Goal: Task Accomplishment & Management: Use online tool/utility

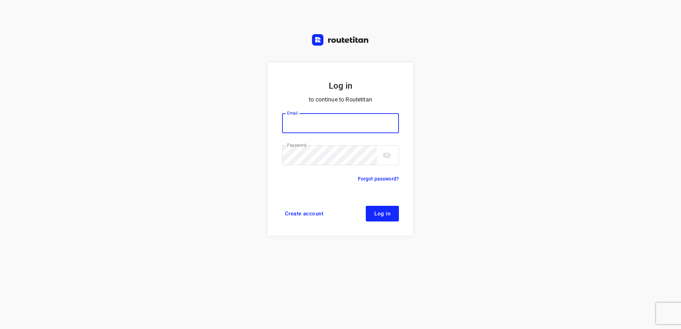
type input "horeca@kaddour.nl"
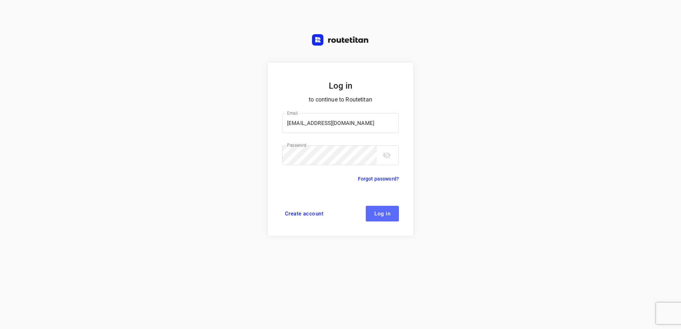
click at [396, 214] on button "Log in" at bounding box center [382, 214] width 33 height 16
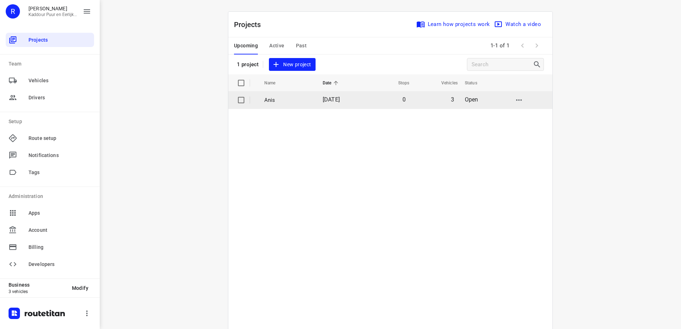
click at [286, 100] on p "Anis" at bounding box center [288, 100] width 48 height 8
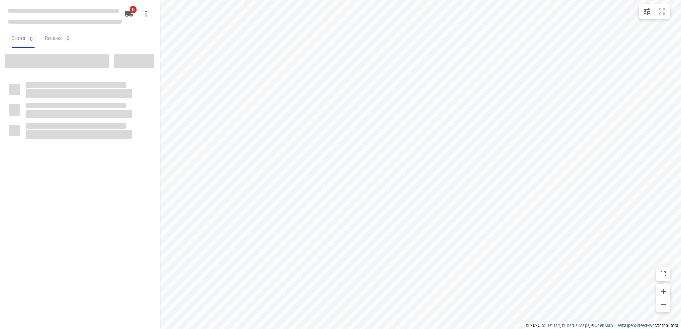
type input "distance"
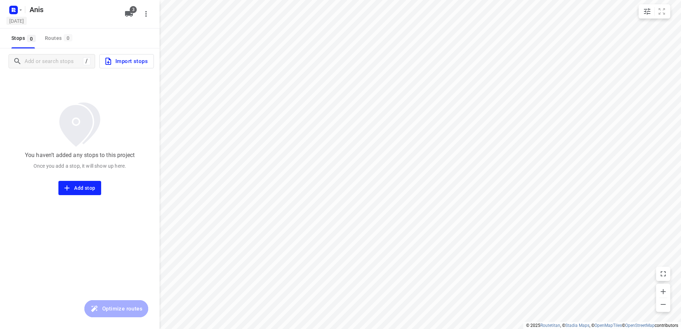
click at [14, 19] on h5 "[DATE]" at bounding box center [16, 21] width 20 height 8
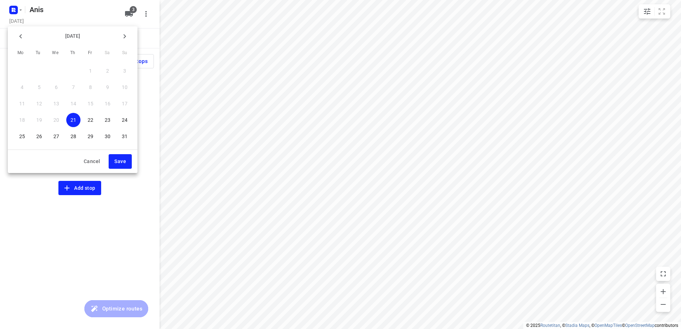
click at [14, 4] on div at bounding box center [340, 164] width 681 height 329
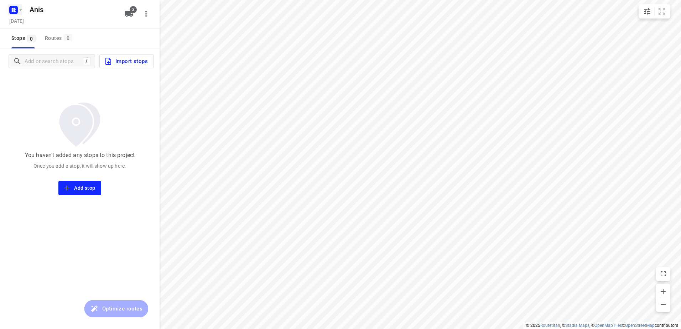
click at [14, 12] on rect "button" at bounding box center [13, 10] width 9 height 9
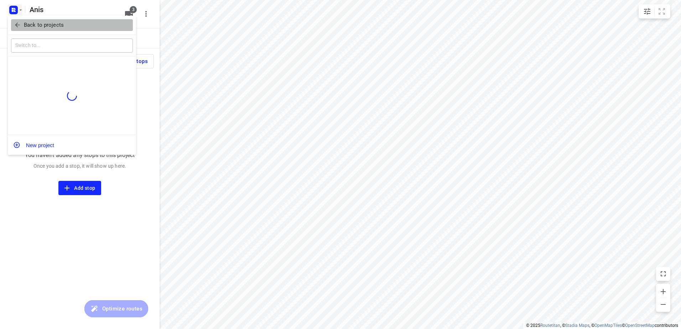
click at [30, 25] on p "Back to projects" at bounding box center [44, 25] width 40 height 8
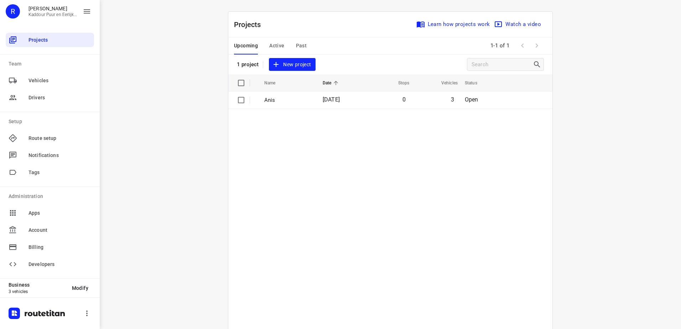
click at [177, 180] on div "i © 2025 Routetitan , © Stadia Maps , © OpenMapTiles © OpenStreetMap contributo…" at bounding box center [390, 164] width 581 height 329
click at [271, 240] on table "Name Date Stops Vehicles Status Anis 21 Aug 2025 0 3 Open" at bounding box center [390, 219] width 324 height 291
click at [255, 45] on div "Upcoming Active Past" at bounding box center [276, 45] width 84 height 17
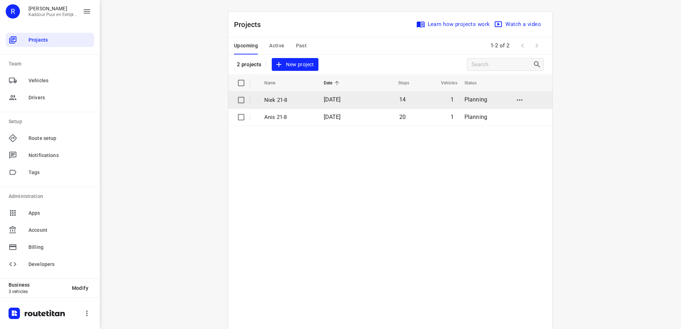
click at [384, 102] on td "14" at bounding box center [387, 100] width 46 height 17
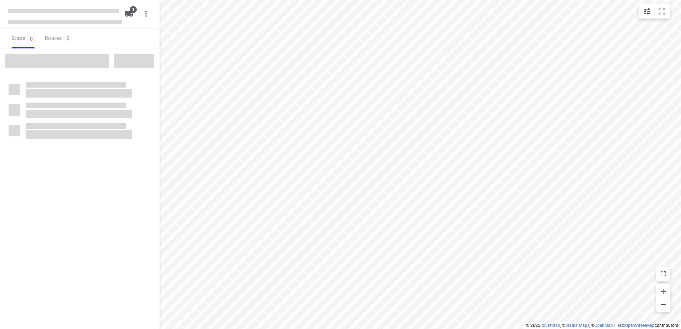
type input "distance"
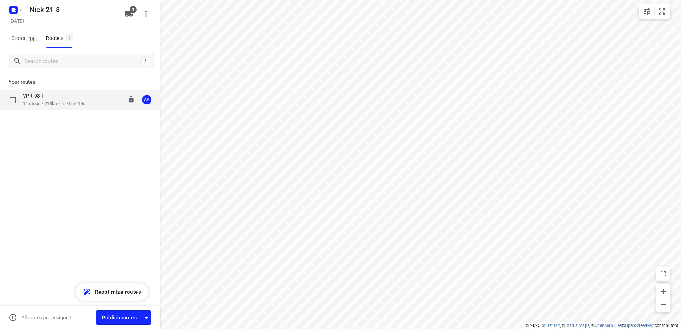
click at [53, 100] on p "14 stops • 218km • 6h36m • 14u" at bounding box center [54, 103] width 63 height 7
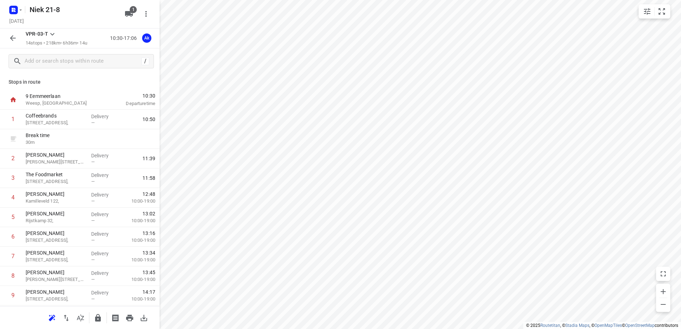
click at [12, 36] on icon "button" at bounding box center [13, 38] width 9 height 9
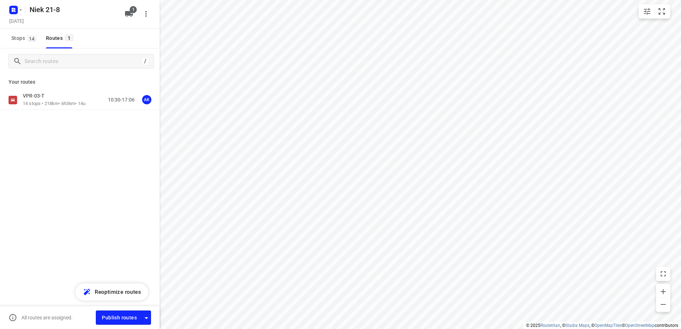
click at [62, 113] on div "VPR-03-T 14 stops • 218km • 6h36m • 14u 10:30-17:06 AK" at bounding box center [80, 125] width 160 height 70
click at [62, 103] on p "14 stops • 218km • 6h36m • 14u" at bounding box center [54, 103] width 63 height 7
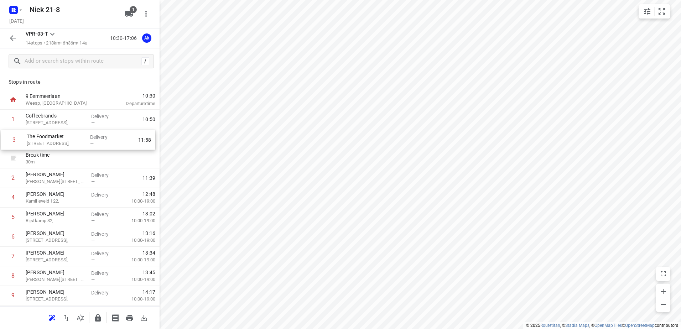
drag, startPoint x: 57, startPoint y: 176, endPoint x: 59, endPoint y: 130, distance: 46.0
click at [59, 130] on div "1 Coffeebrands [STREET_ADDRESS], Delivery — 10:50 Break time 30 m 2 Kaddour Osd…" at bounding box center [80, 257] width 160 height 294
drag, startPoint x: 62, startPoint y: 176, endPoint x: 67, endPoint y: 135, distance: 41.3
click at [67, 135] on div "1 Coffeebrands [STREET_ADDRESS], Delivery — 10:50 2 The Foodmarket [STREET_ADDR…" at bounding box center [80, 257] width 160 height 294
click at [11, 40] on icon "button" at bounding box center [13, 38] width 9 height 9
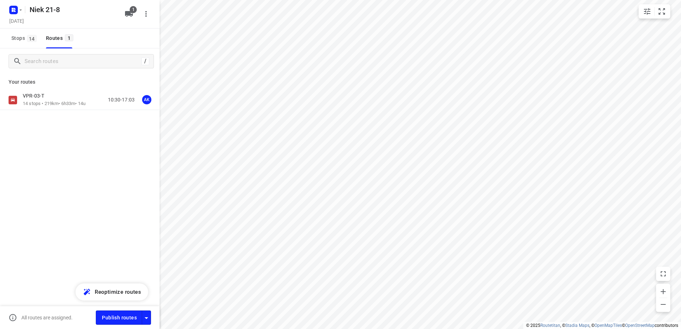
click at [7, 16] on div "Niek 21-8 [DATE] 1" at bounding box center [80, 14] width 160 height 28
click at [10, 9] on rect "button" at bounding box center [13, 10] width 9 height 9
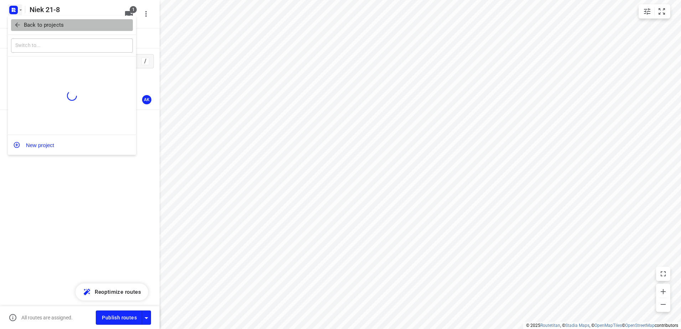
click at [26, 26] on p "Back to projects" at bounding box center [44, 25] width 40 height 8
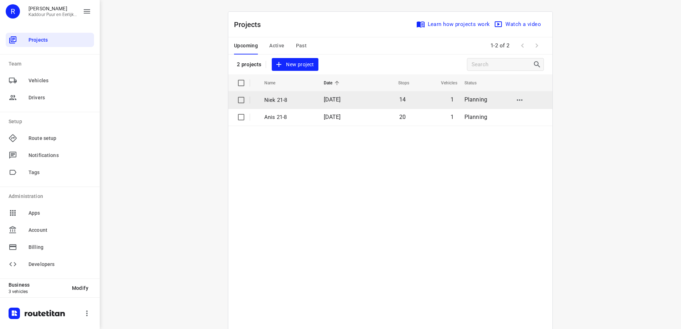
click at [310, 97] on td "Niek 21-8" at bounding box center [287, 100] width 61 height 17
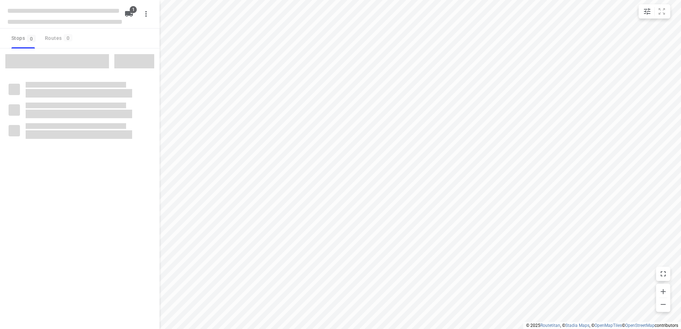
type input "distance"
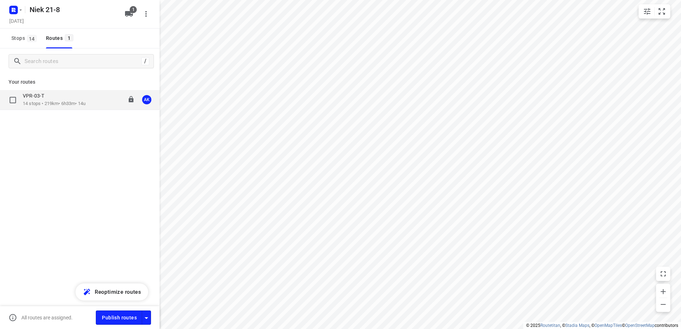
click at [28, 98] on p "VPR-03-T" at bounding box center [36, 96] width 26 height 6
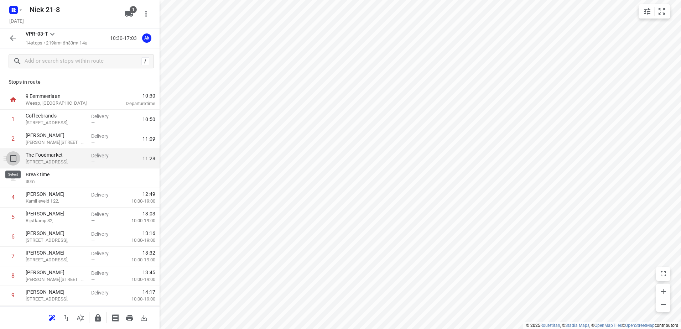
click at [16, 158] on input "checkbox" at bounding box center [13, 158] width 14 height 14
checkbox input "true"
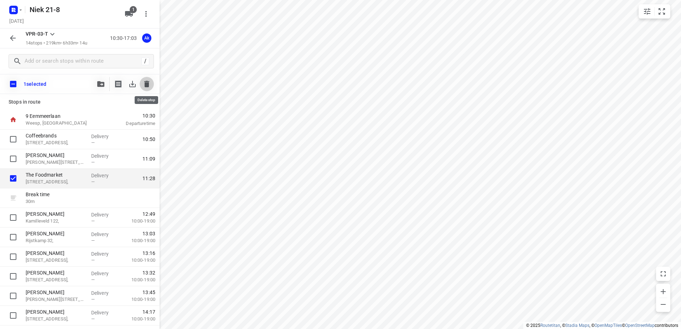
click at [145, 80] on icon "button" at bounding box center [146, 84] width 9 height 9
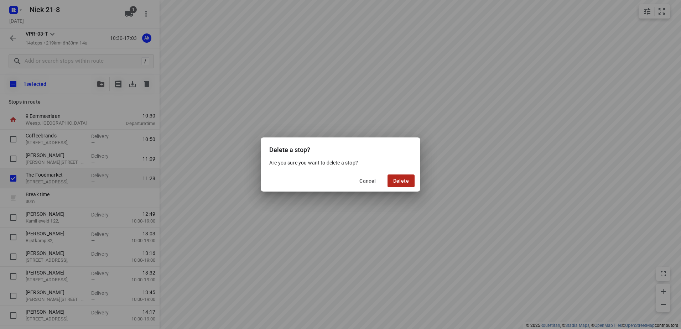
click at [408, 179] on span "Delete" at bounding box center [401, 181] width 16 height 6
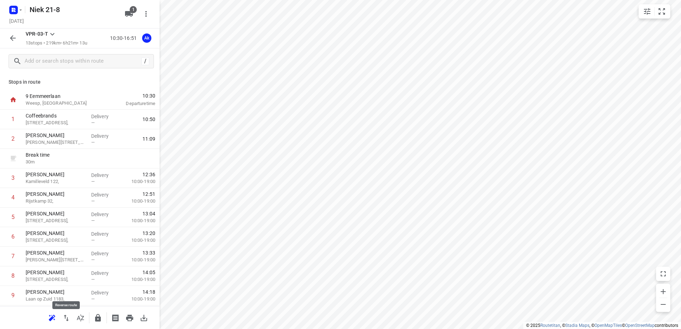
click at [68, 312] on button "button" at bounding box center [66, 318] width 14 height 14
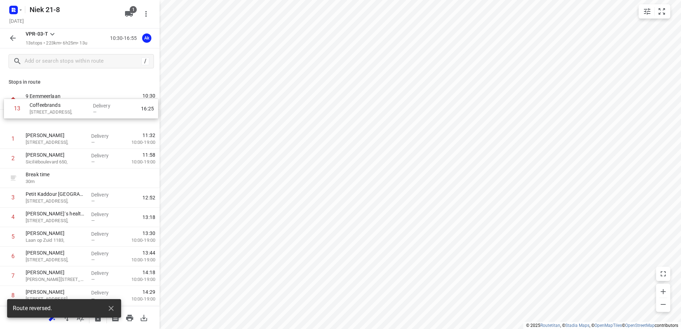
drag, startPoint x: 90, startPoint y: 281, endPoint x: 95, endPoint y: 108, distance: 172.5
click at [95, 108] on div "9 Eemmeerlaan [GEOGRAPHIC_DATA], [GEOGRAPHIC_DATA] 10:30 Departure time 1 Farno…" at bounding box center [80, 246] width 160 height 313
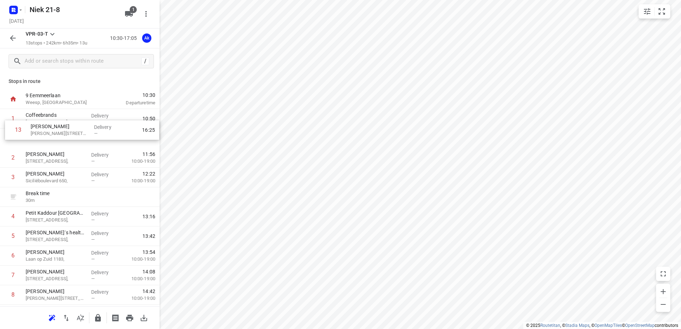
scroll to position [1, 0]
drag, startPoint x: 81, startPoint y: 273, endPoint x: 84, endPoint y: 133, distance: 139.7
click at [84, 133] on div "1 Coffeebrands [STREET_ADDRESS], Delivery — 10:50 2 Farnoosh Farokhzad [STREET_…" at bounding box center [80, 246] width 160 height 274
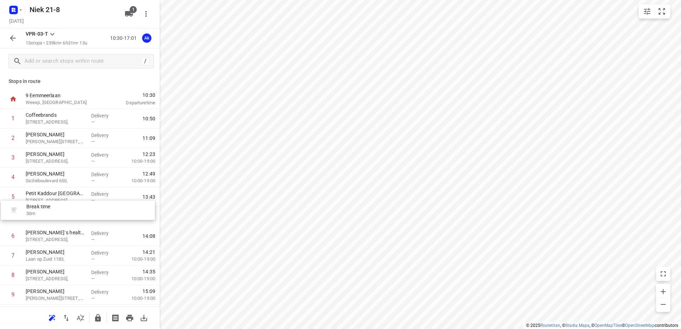
drag, startPoint x: 70, startPoint y: 193, endPoint x: 72, endPoint y: 212, distance: 19.3
click at [72, 212] on div "1 Coffeebrands Hoofddorpplein 16, Delivery — 10:50 2 Kaddour [GEOGRAPHIC_DATA] …" at bounding box center [80, 246] width 160 height 274
drag, startPoint x: 64, startPoint y: 215, endPoint x: 59, endPoint y: 146, distance: 68.9
click at [59, 146] on div "1 Coffeebrands [GEOGRAPHIC_DATA] 16, Delivery — 10:50 2 Kaddour [GEOGRAPHIC_DAT…" at bounding box center [80, 246] width 160 height 274
click at [14, 36] on icon "button" at bounding box center [13, 38] width 9 height 9
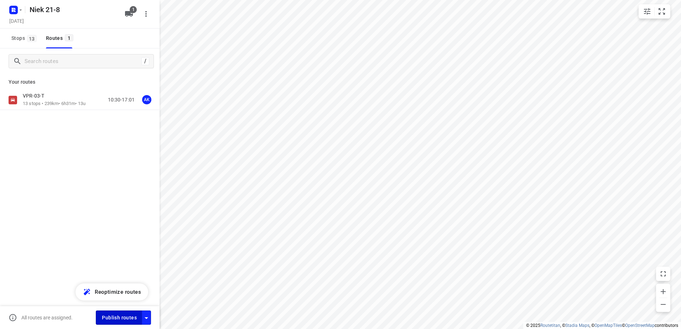
click at [117, 317] on span "Publish routes" at bounding box center [119, 317] width 35 height 9
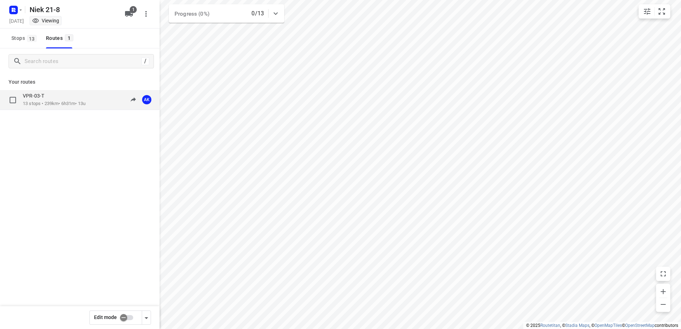
click at [78, 103] on p "13 stops • 239km • 6h31m • 13u" at bounding box center [54, 103] width 63 height 7
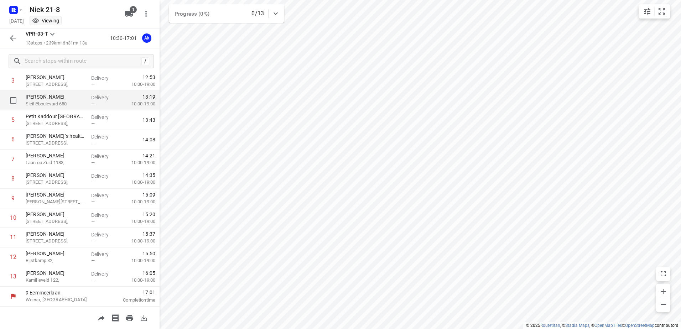
scroll to position [0, 0]
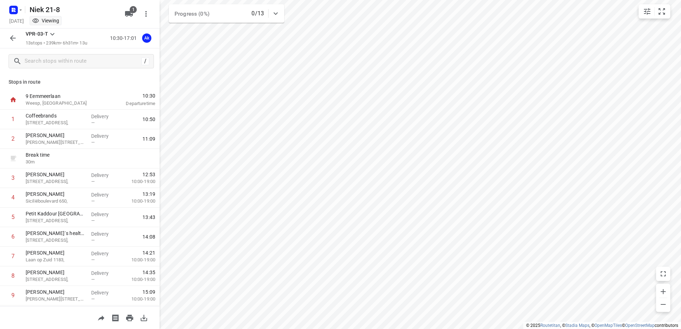
click at [14, 42] on icon "button" at bounding box center [13, 38] width 9 height 9
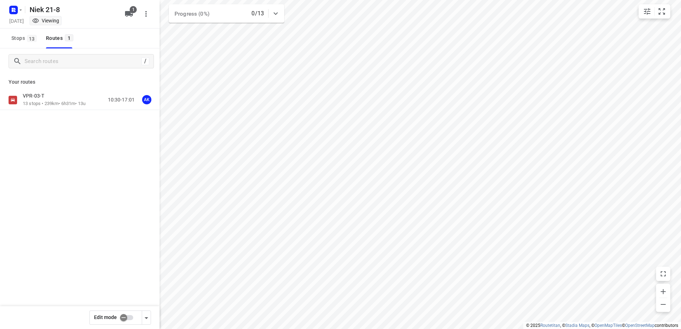
click at [130, 318] on input "checkbox" at bounding box center [123, 318] width 41 height 14
checkbox input "true"
click at [62, 101] on p "13 stops • 239km • 6h31m • 13u" at bounding box center [54, 103] width 63 height 7
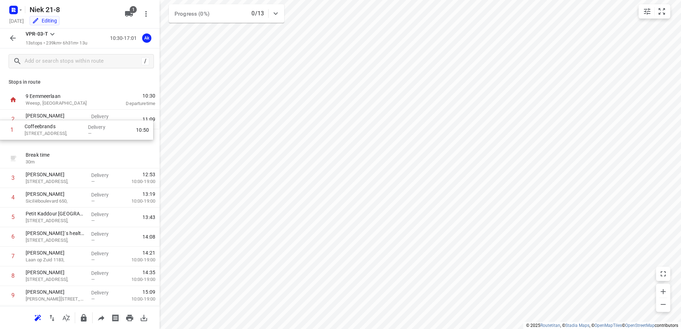
drag, startPoint x: 63, startPoint y: 120, endPoint x: 62, endPoint y: 140, distance: 20.4
click at [62, 140] on div "1 Coffeebrands Hoofddorpplein 16, Delivery — 10:50 2 Kaddour Osdorp [STREET_ADD…" at bounding box center [80, 247] width 160 height 274
click at [73, 142] on p "[STREET_ADDRESS]," at bounding box center [56, 142] width 60 height 7
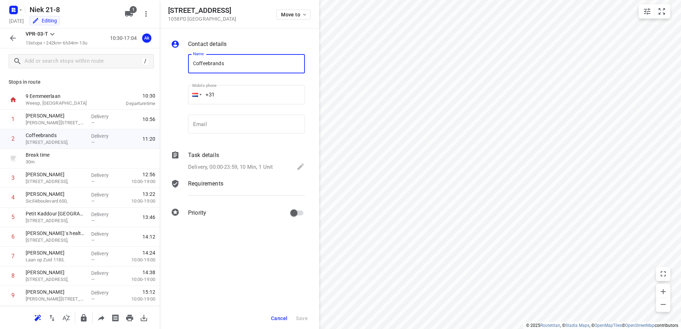
click at [276, 318] on span "Cancel" at bounding box center [279, 319] width 16 height 6
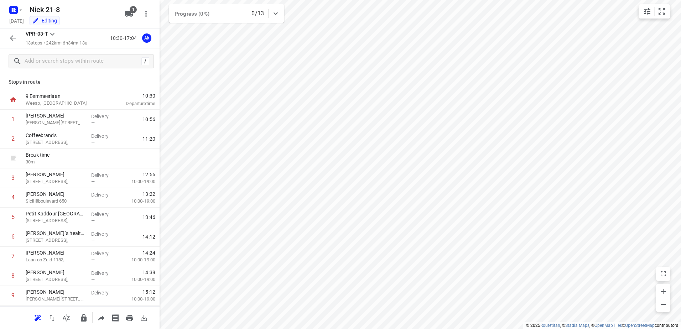
click at [11, 43] on button "button" at bounding box center [13, 38] width 14 height 14
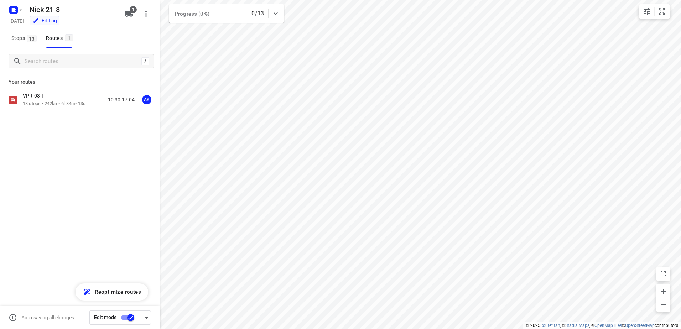
click at [130, 318] on input "checkbox" at bounding box center [130, 318] width 41 height 14
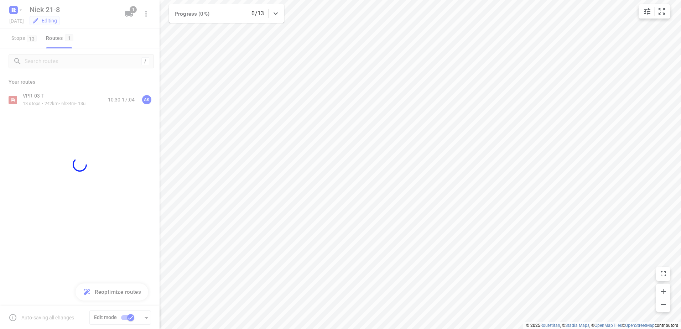
checkbox input "false"
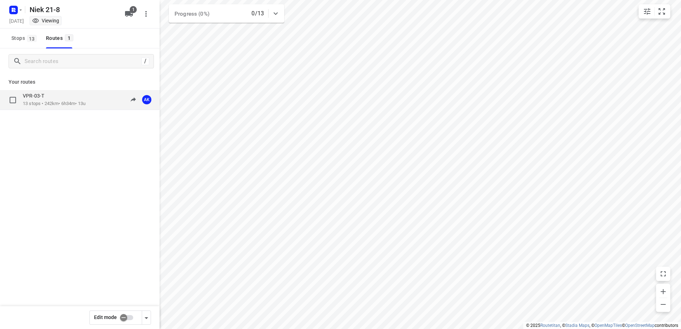
click at [59, 91] on div "VPR-03-T 13 stops • 242km • 6h34m • 13u 10:30-17:04 AK" at bounding box center [80, 100] width 160 height 20
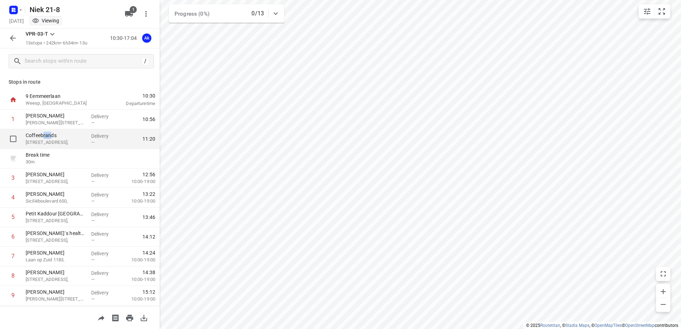
drag, startPoint x: 43, startPoint y: 138, endPoint x: 52, endPoint y: 137, distance: 8.6
click at [52, 137] on p "Coffeebrands" at bounding box center [56, 135] width 60 height 7
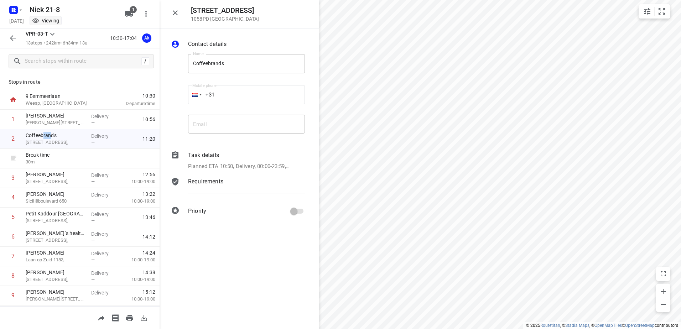
drag, startPoint x: 52, startPoint y: 137, endPoint x: 16, endPoint y: 40, distance: 103.6
click at [16, 40] on icon "button" at bounding box center [13, 38] width 9 height 9
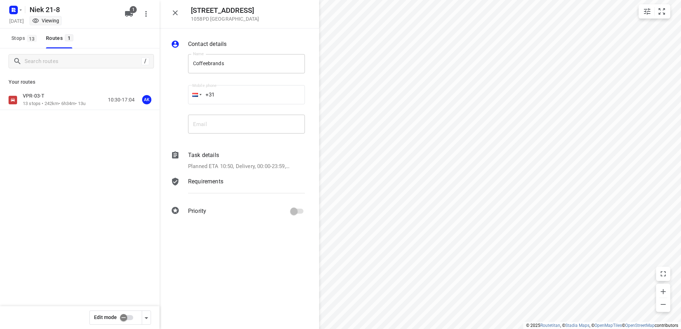
click at [125, 317] on input "checkbox" at bounding box center [123, 318] width 41 height 14
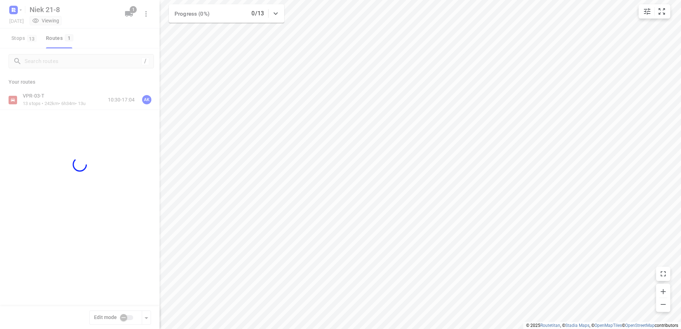
checkbox input "true"
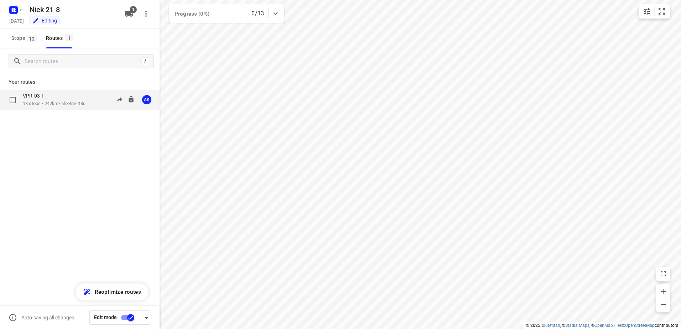
click at [48, 99] on div "VPR-03-T" at bounding box center [54, 97] width 63 height 8
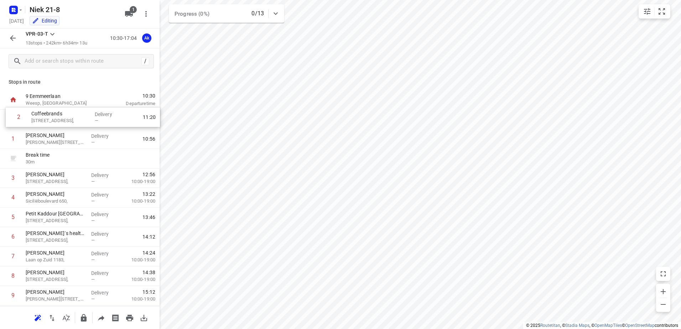
drag, startPoint x: 46, startPoint y: 137, endPoint x: 54, endPoint y: 109, distance: 29.6
click at [54, 109] on div "9 Eemmeerlaan [GEOGRAPHIC_DATA], [GEOGRAPHIC_DATA] 10:30 Departure time 1 [GEOG…" at bounding box center [80, 246] width 160 height 313
click at [8, 38] on button "button" at bounding box center [13, 38] width 14 height 14
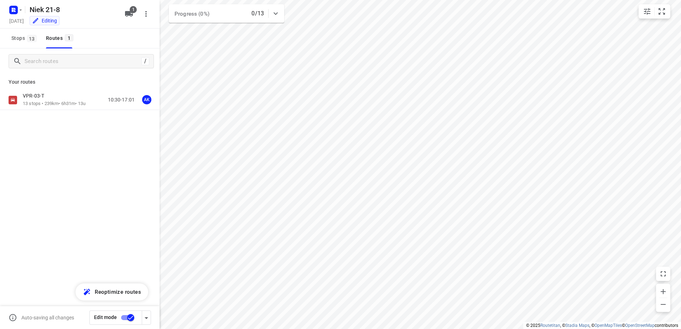
click at [120, 317] on input "checkbox" at bounding box center [130, 318] width 41 height 14
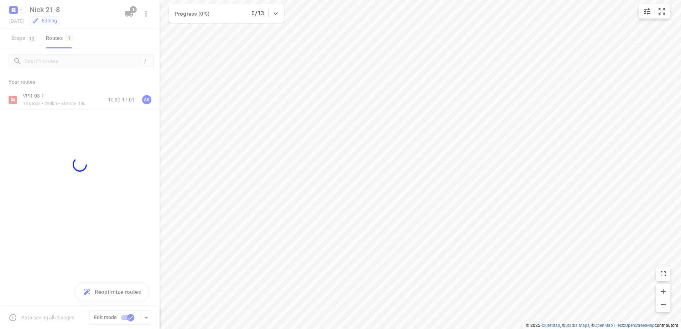
click at [106, 173] on div at bounding box center [80, 164] width 160 height 329
checkbox input "false"
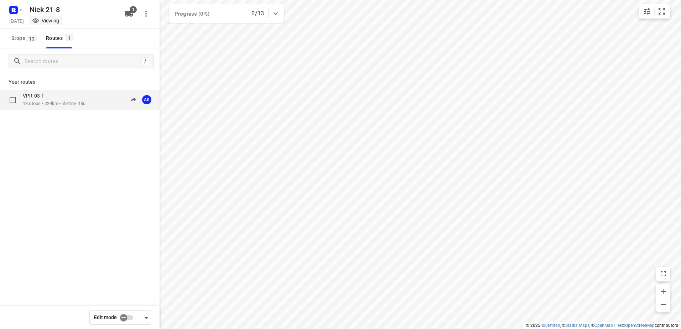
click at [50, 105] on p "13 stops • 239km • 6h31m • 13u" at bounding box center [54, 103] width 63 height 7
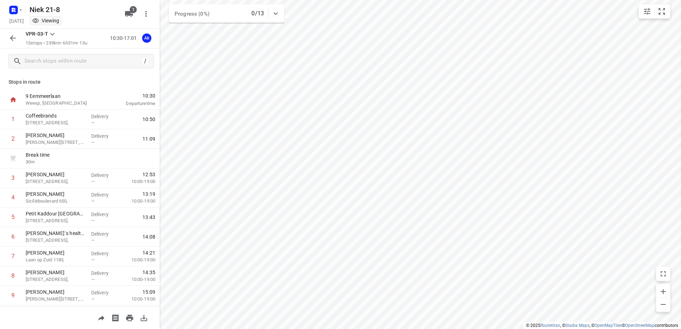
click at [16, 36] on icon "button" at bounding box center [13, 38] width 9 height 9
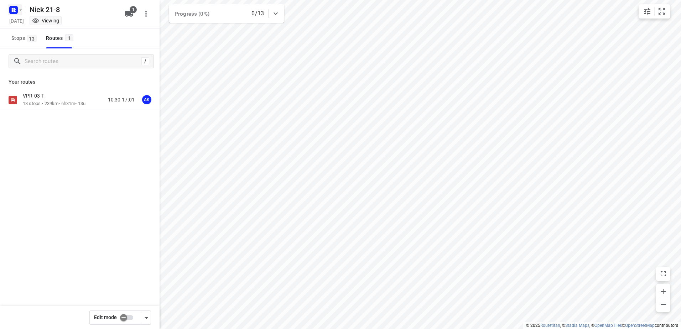
click at [18, 12] on icon "button" at bounding box center [21, 10] width 6 height 6
click at [36, 28] on p "Back to projects" at bounding box center [44, 25] width 40 height 8
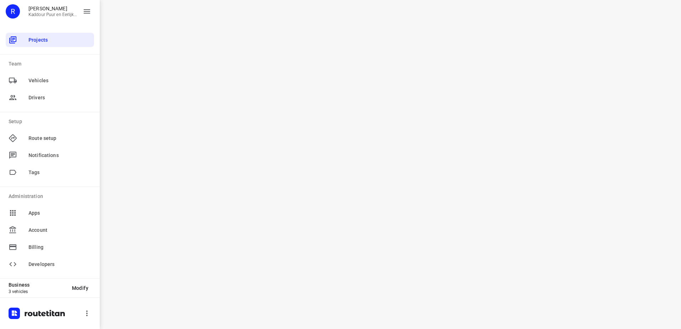
click at [254, 166] on div "i © 2025 Routetitan , © Stadia Maps , © OpenMapTiles © OpenStreetMap contributo…" at bounding box center [390, 164] width 581 height 329
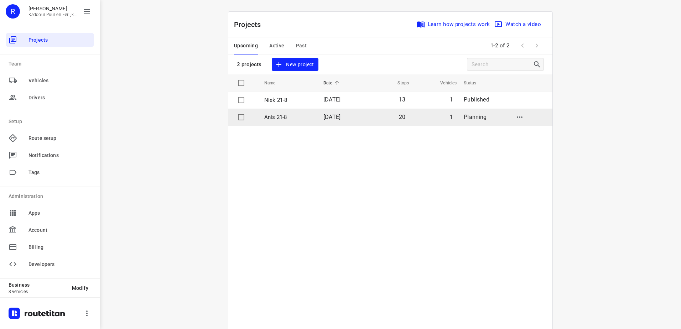
click at [299, 115] on p "Anis 21-8" at bounding box center [288, 117] width 48 height 8
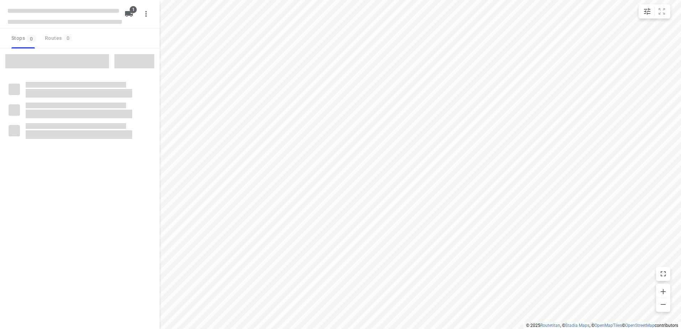
type input "distance"
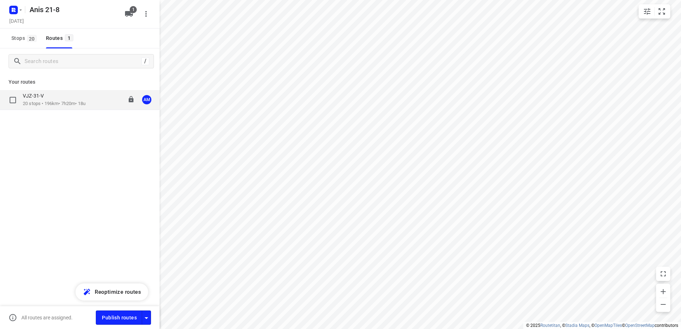
click at [58, 96] on div "VJZ-31-V" at bounding box center [54, 97] width 63 height 8
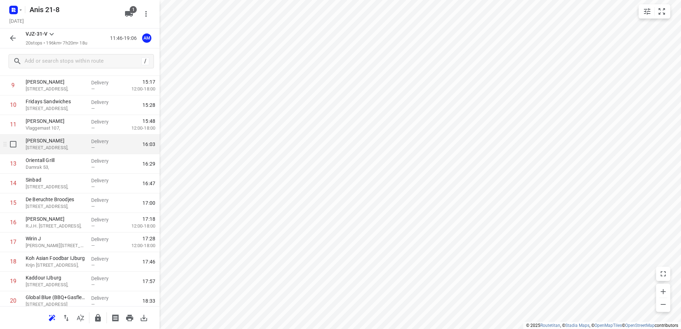
scroll to position [214, 0]
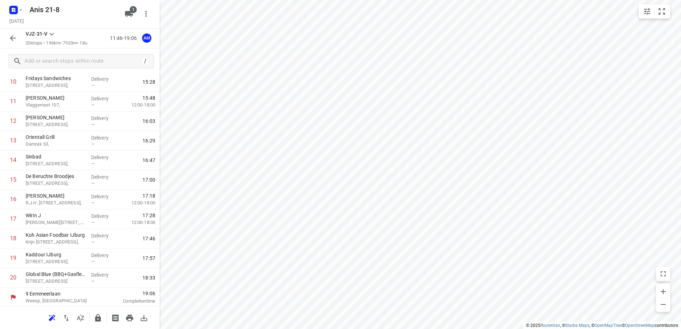
click at [13, 32] on button "button" at bounding box center [13, 38] width 14 height 14
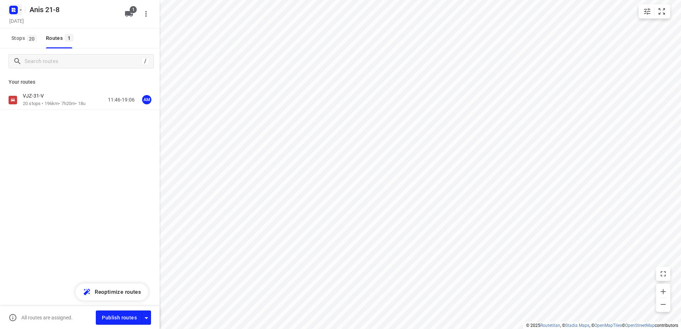
click at [16, 10] on rect "button" at bounding box center [13, 10] width 9 height 9
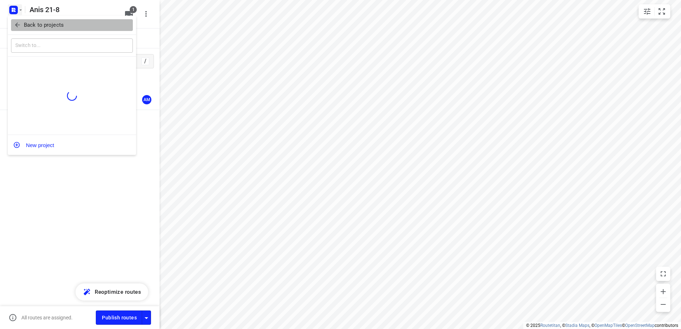
click at [27, 27] on p "Back to projects" at bounding box center [44, 25] width 40 height 8
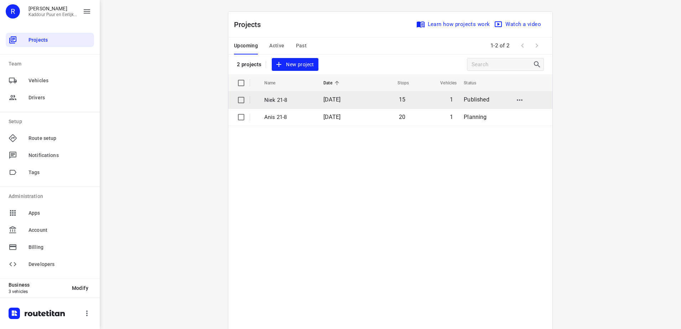
click at [295, 100] on p "Niek 21-8" at bounding box center [288, 100] width 48 height 8
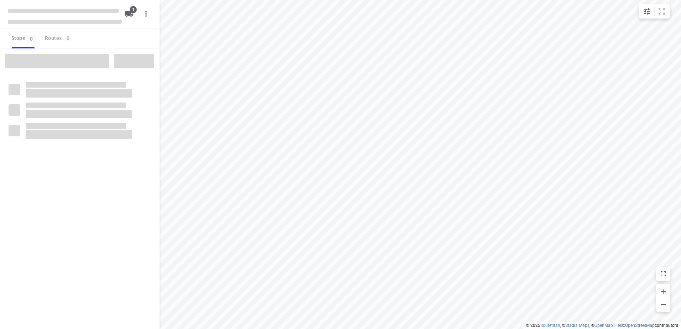
type input "distance"
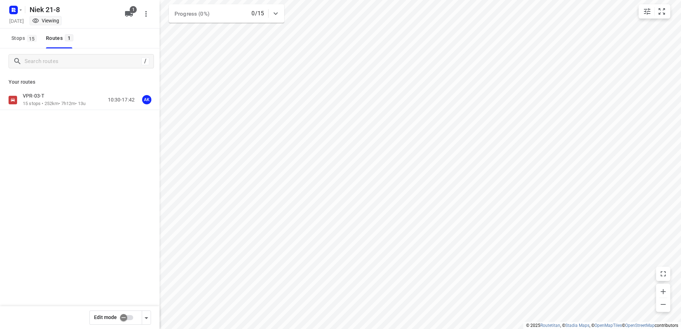
click at [62, 99] on div "VPR-03-T" at bounding box center [54, 97] width 63 height 8
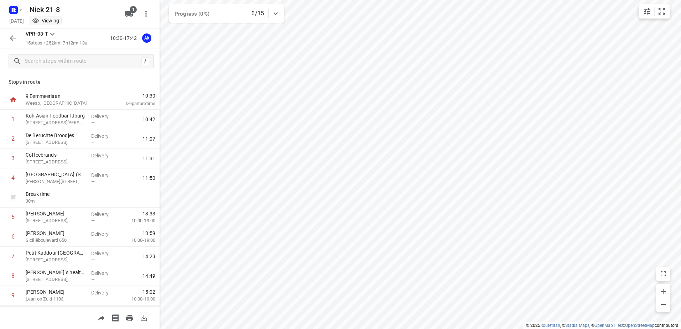
click at [17, 44] on div at bounding box center [13, 38] width 14 height 14
click at [14, 36] on icon "button" at bounding box center [13, 38] width 9 height 9
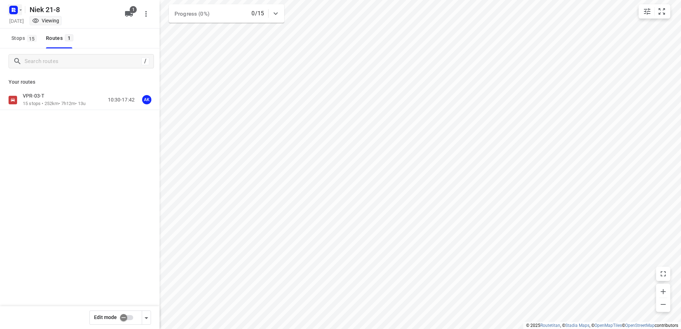
click at [16, 9] on rect "button" at bounding box center [13, 10] width 9 height 9
click at [51, 28] on p "Back to projects" at bounding box center [44, 25] width 40 height 8
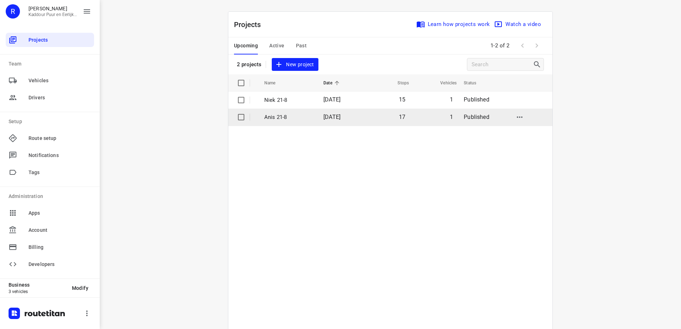
click at [355, 116] on td "[DATE]" at bounding box center [341, 117] width 46 height 17
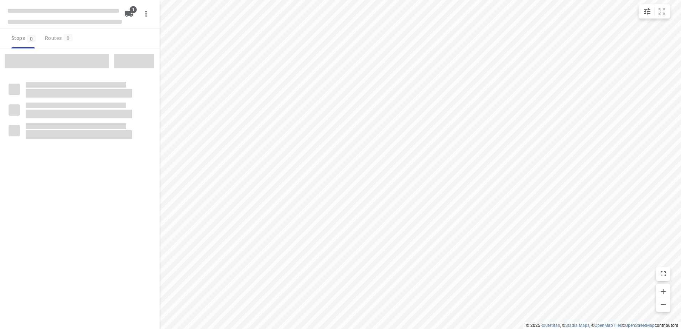
type input "distance"
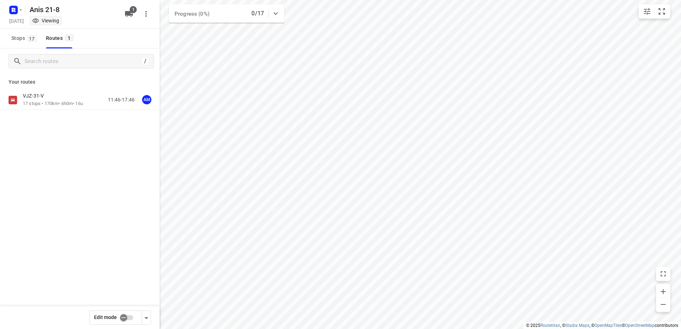
click at [50, 111] on div "VJZ-31-V 17 stops • 170km • 6h0m • 16u 11:46-17:46 AM" at bounding box center [80, 125] width 160 height 70
click at [62, 98] on div "VJZ-31-V" at bounding box center [53, 97] width 60 height 8
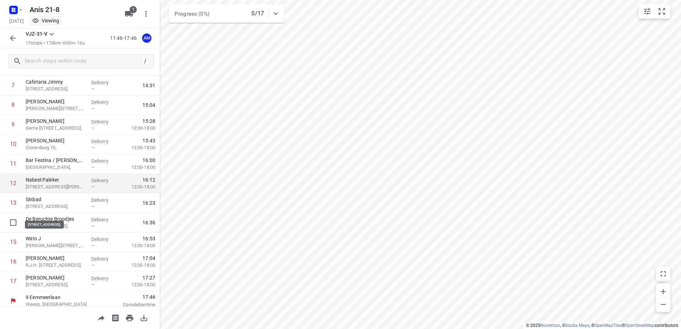
scroll to position [156, 0]
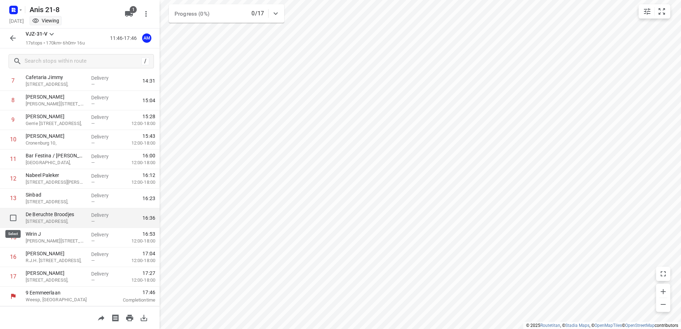
click at [17, 222] on input "checkbox" at bounding box center [13, 218] width 14 height 14
checkbox input "true"
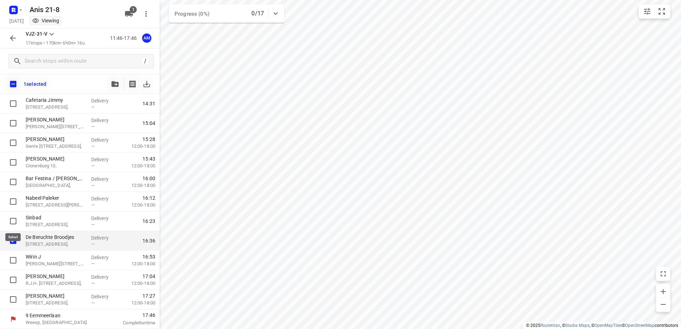
scroll to position [153, 0]
click at [14, 34] on icon "button" at bounding box center [13, 38] width 9 height 9
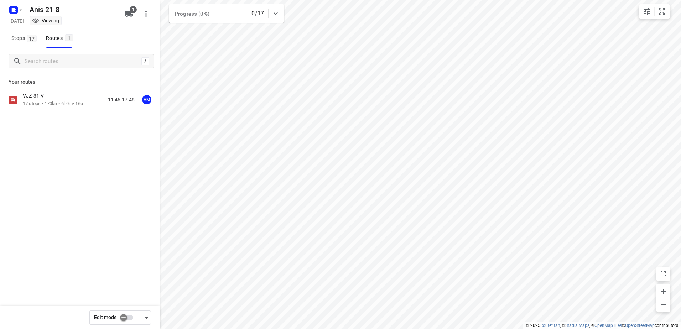
click at [129, 316] on input "checkbox" at bounding box center [123, 318] width 41 height 14
checkbox input "true"
click at [52, 100] on div "VJZ-31-V" at bounding box center [53, 97] width 60 height 8
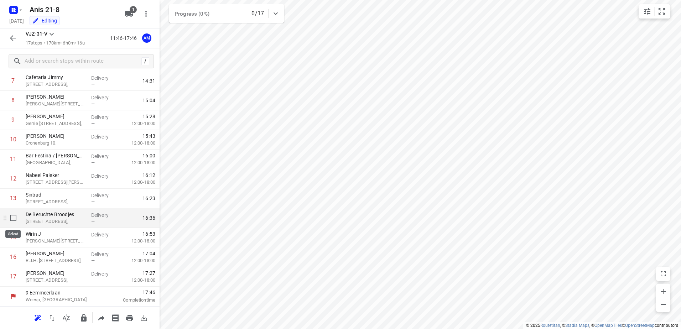
click at [15, 221] on input "checkbox" at bounding box center [13, 218] width 14 height 14
checkbox input "true"
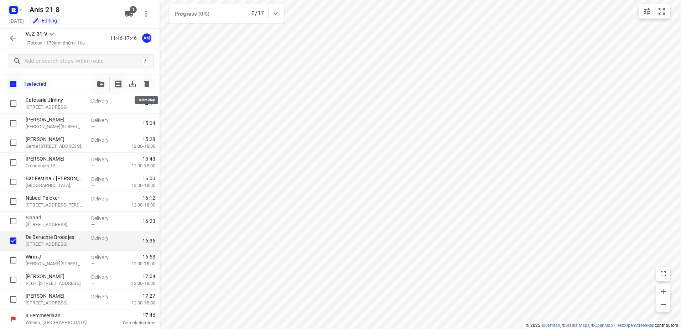
click at [147, 88] on icon "button" at bounding box center [146, 84] width 9 height 9
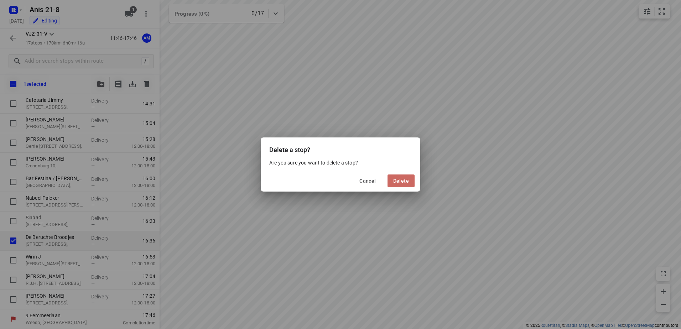
click at [405, 180] on span "Delete" at bounding box center [401, 181] width 16 height 6
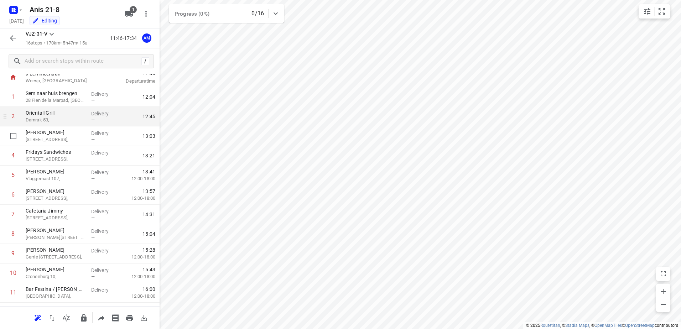
scroll to position [0, 0]
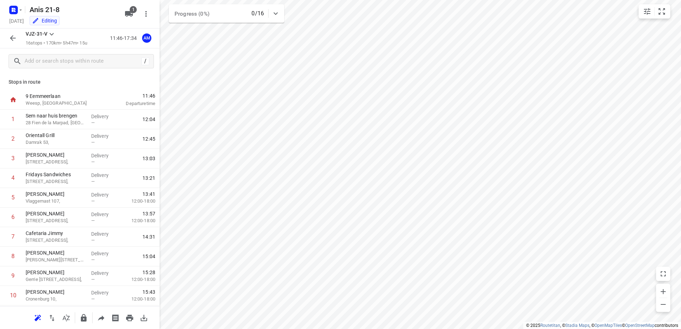
click at [12, 33] on button "button" at bounding box center [13, 38] width 14 height 14
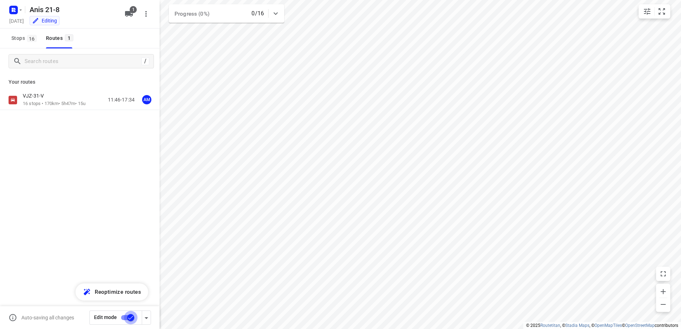
click at [132, 315] on input "checkbox" at bounding box center [130, 318] width 41 height 14
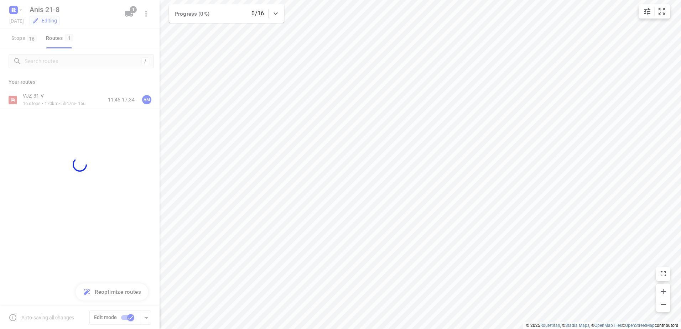
click at [75, 194] on div at bounding box center [80, 164] width 160 height 329
checkbox input "false"
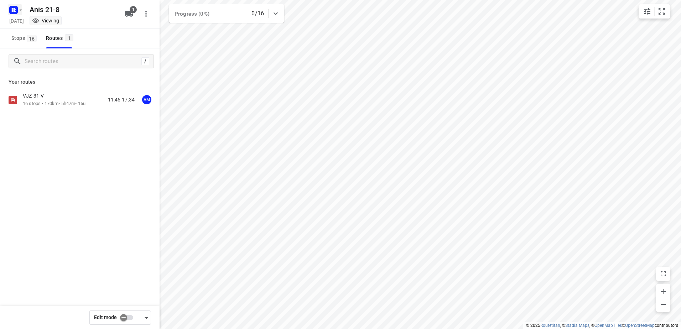
click at [21, 9] on icon "button" at bounding box center [21, 10] width 6 height 6
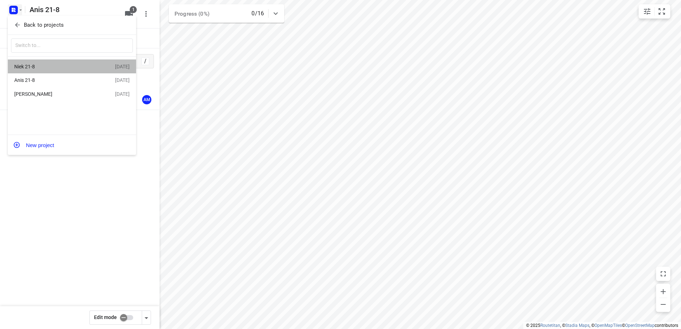
click at [62, 67] on div "Niek 21-8" at bounding box center [55, 67] width 82 height 6
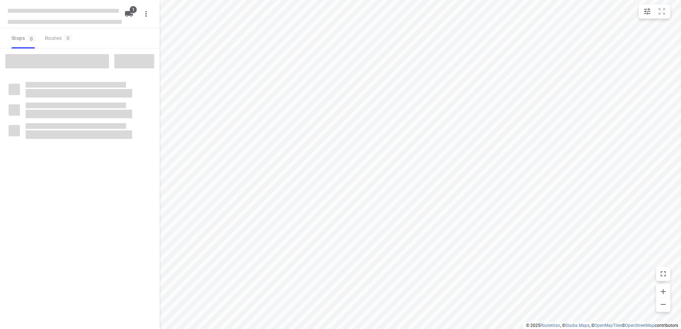
type input "distance"
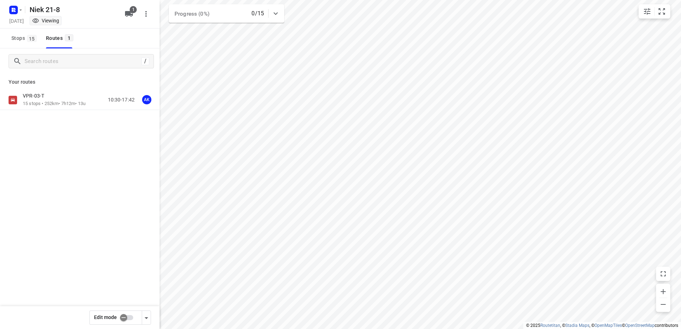
click at [118, 317] on input "checkbox" at bounding box center [123, 318] width 41 height 14
checkbox input "true"
click at [147, 100] on div "AK" at bounding box center [146, 99] width 9 height 9
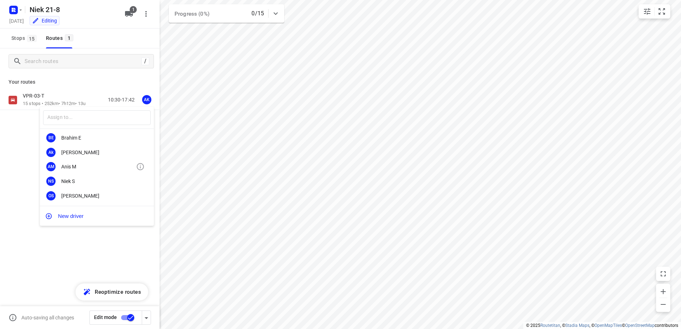
scroll to position [45, 0]
click at [92, 182] on div "Niek S" at bounding box center [98, 181] width 75 height 6
click at [62, 101] on p "15 stops • 252km • 7h12m • 13u" at bounding box center [54, 103] width 63 height 7
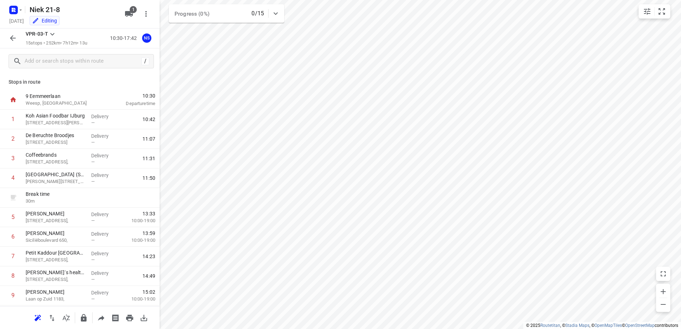
click at [16, 42] on icon "button" at bounding box center [13, 38] width 9 height 9
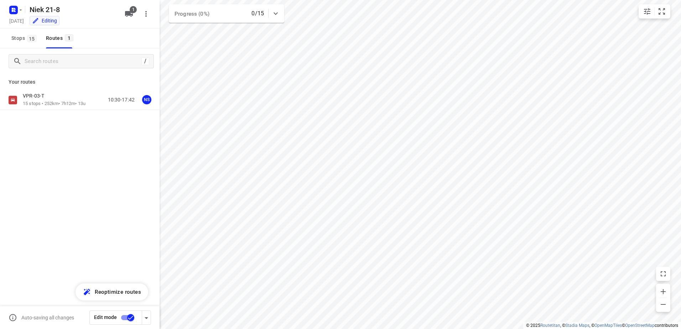
click at [124, 314] on input "checkbox" at bounding box center [130, 318] width 41 height 14
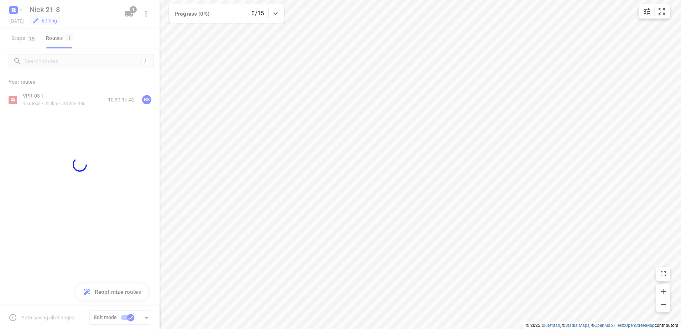
checkbox input "false"
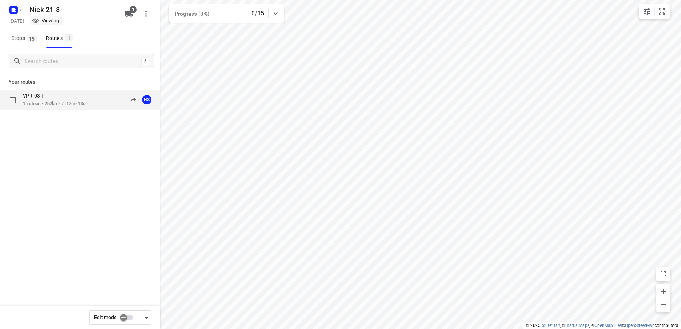
click at [38, 94] on p "VPR-03-T" at bounding box center [36, 96] width 26 height 6
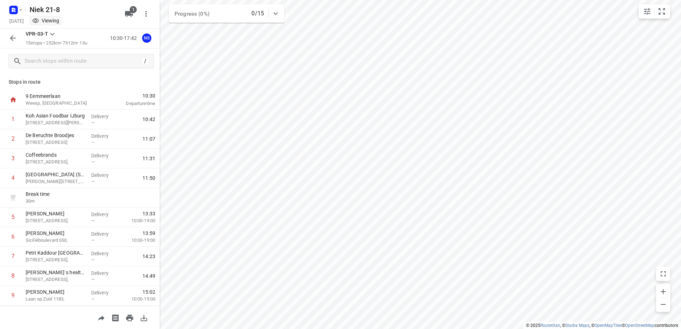
click at [9, 40] on icon "button" at bounding box center [13, 38] width 9 height 9
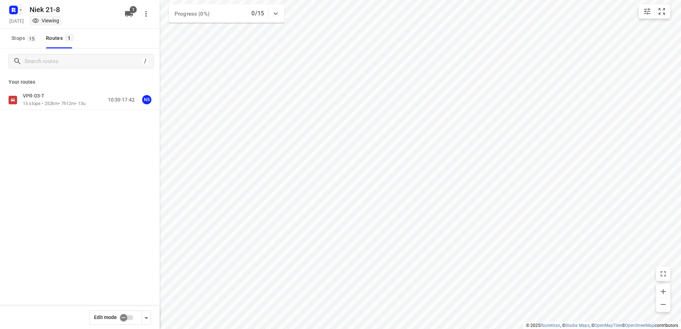
click at [10, 10] on rect "button" at bounding box center [13, 10] width 9 height 9
click at [36, 24] on p "Back to projects" at bounding box center [44, 25] width 40 height 8
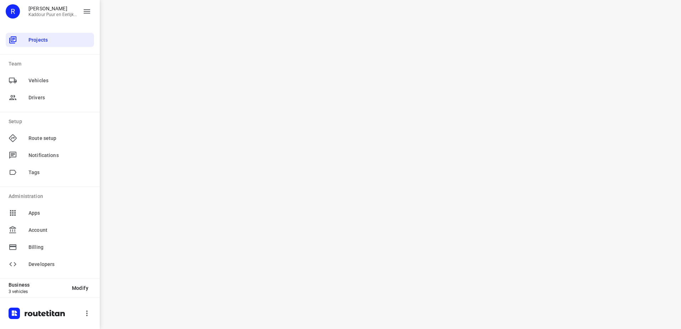
click at [238, 108] on div "i © 2025 Routetitan , © Stadia Maps , © OpenMapTiles © OpenStreetMap contributo…" at bounding box center [390, 164] width 581 height 329
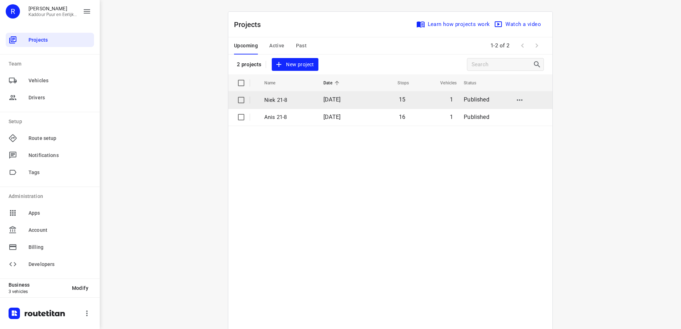
click at [279, 102] on p "Niek 21-8" at bounding box center [288, 100] width 48 height 8
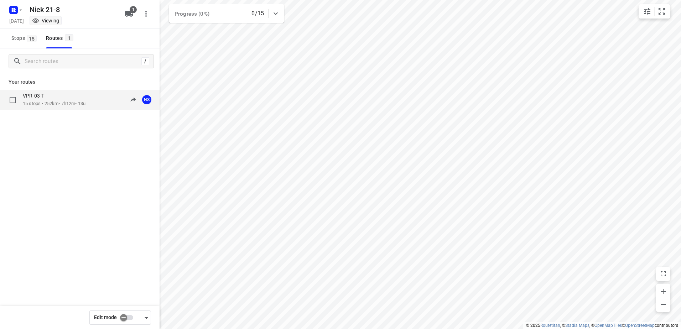
click at [64, 92] on div "VPR-03-T 15 stops • 252km • 7h12m • 13u 10:30-17:42 NS" at bounding box center [80, 100] width 160 height 20
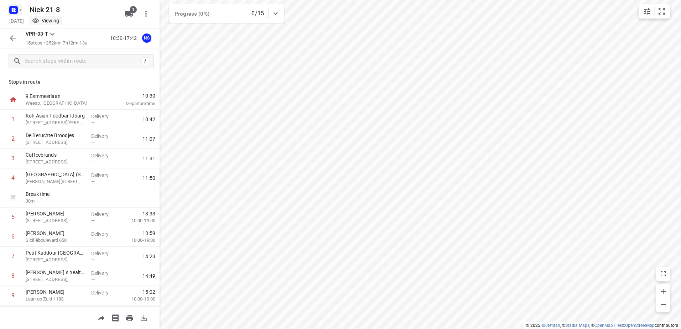
click at [15, 11] on icon "button" at bounding box center [15, 11] width 2 height 2
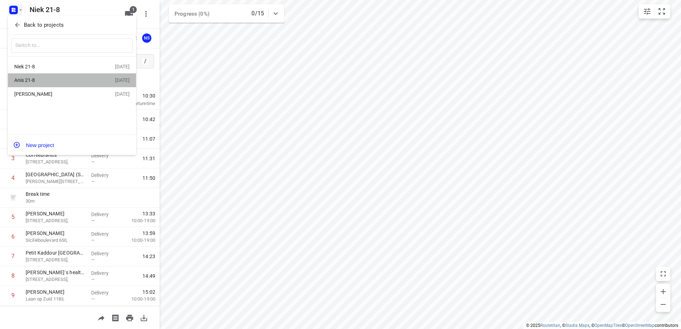
click at [31, 82] on div "Anis 21-8" at bounding box center [55, 80] width 82 height 6
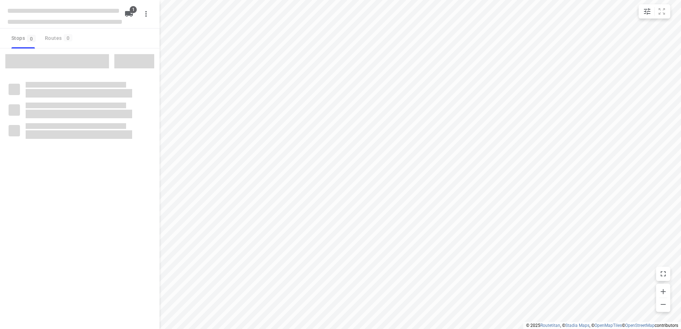
type input "distance"
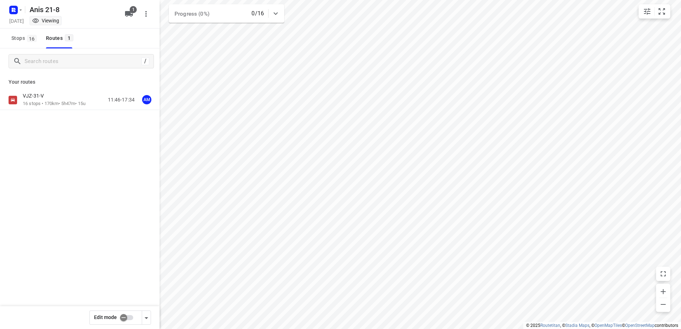
click at [55, 93] on div "VJZ-31-V" at bounding box center [54, 97] width 63 height 8
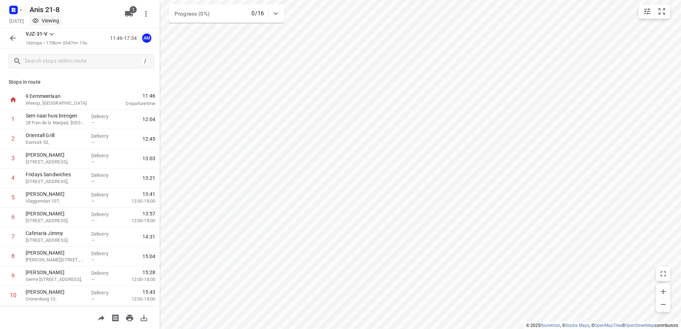
click at [15, 42] on icon "button" at bounding box center [13, 38] width 9 height 9
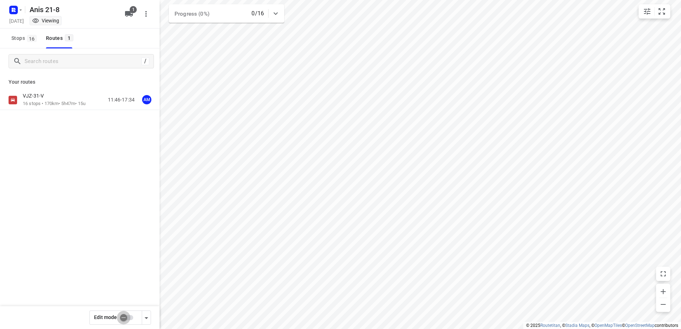
click at [129, 314] on input "checkbox" at bounding box center [123, 318] width 41 height 14
checkbox input "true"
click at [51, 94] on div "VJZ-31-V" at bounding box center [54, 97] width 63 height 8
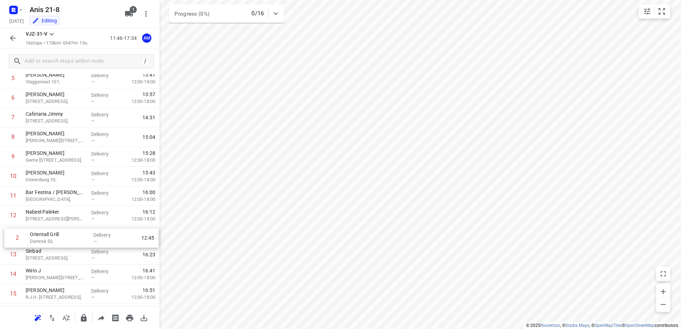
scroll to position [100, 0]
drag, startPoint x: 71, startPoint y: 143, endPoint x: 76, endPoint y: 242, distance: 99.1
click at [76, 242] on div "1 Sem naar huis brengen 28 Fien de la Marpad, Almere Delivery — 12:04 2 Orienta…" at bounding box center [80, 166] width 160 height 313
click at [7, 38] on button "button" at bounding box center [13, 38] width 14 height 14
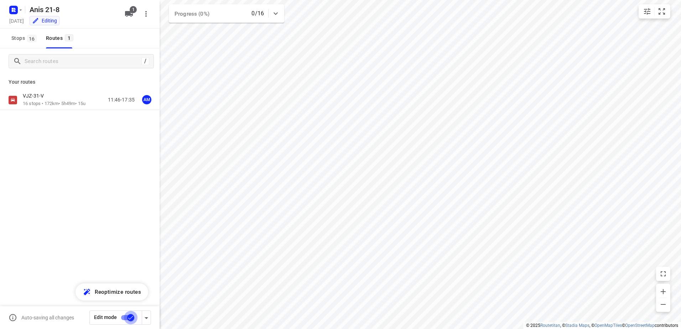
click at [130, 317] on input "checkbox" at bounding box center [130, 318] width 41 height 14
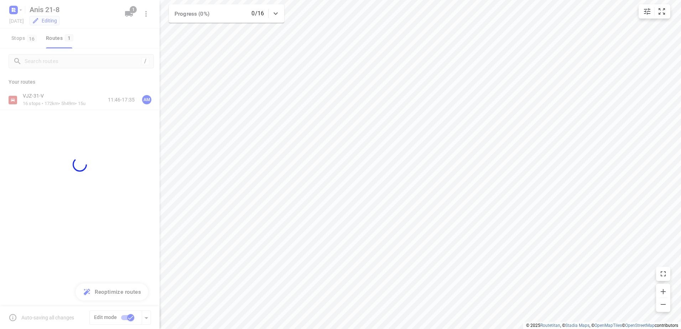
click at [102, 165] on div at bounding box center [80, 164] width 160 height 329
checkbox input "false"
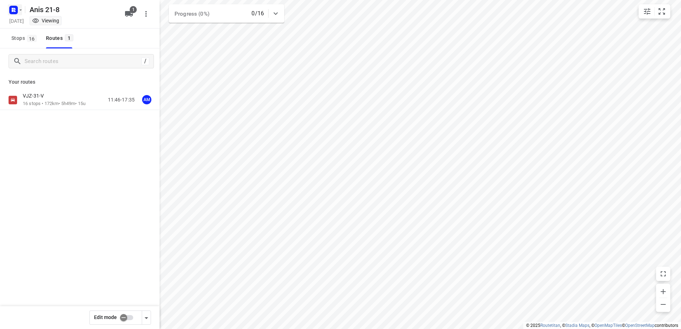
click at [11, 7] on rect "button" at bounding box center [13, 10] width 9 height 9
click at [32, 21] on p "Back to projects" at bounding box center [44, 25] width 40 height 8
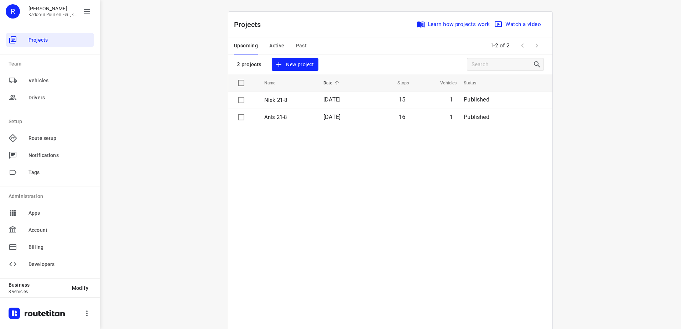
click at [298, 181] on table "Name Date Stops Vehicles Status Niek 21-8 [DATE] 15 1 Published Anis 21-8 [DATE…" at bounding box center [390, 219] width 324 height 291
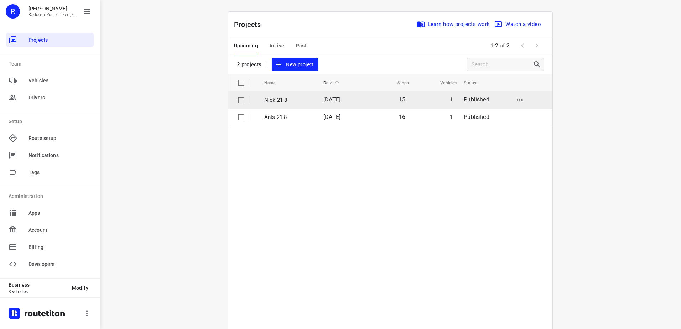
click at [278, 98] on p "Niek 21-8" at bounding box center [288, 100] width 48 height 8
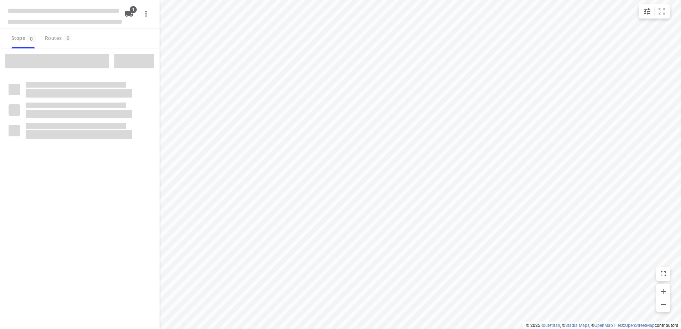
type input "distance"
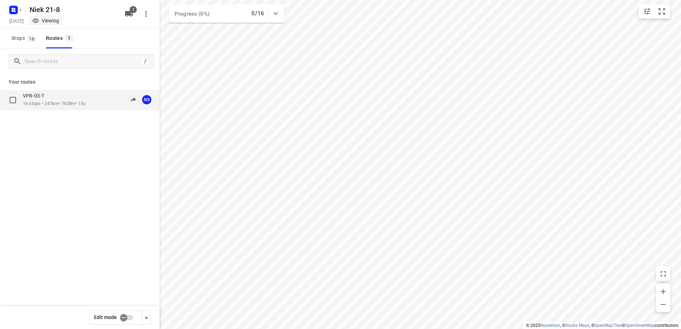
click at [63, 92] on div "VPR-03-T 16 stops • 247km • 7h28m • 13u 10:30-17:58 NS" at bounding box center [80, 100] width 160 height 20
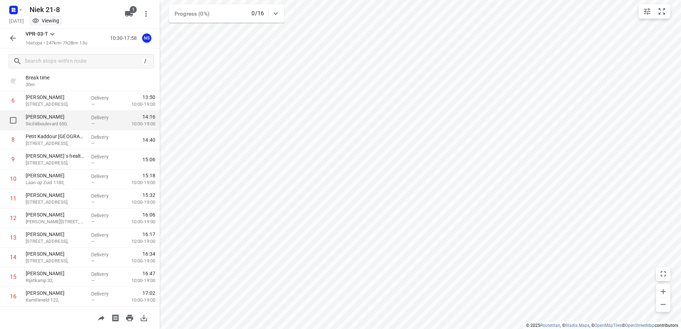
scroll to position [142, 0]
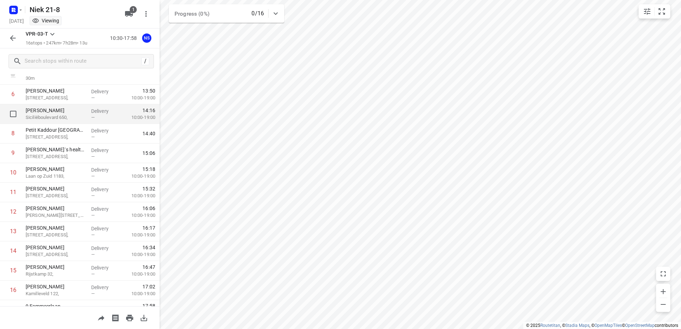
click at [84, 107] on div "Sakina Abagdiou Siciliëboulevard 650," at bounding box center [56, 114] width 66 height 20
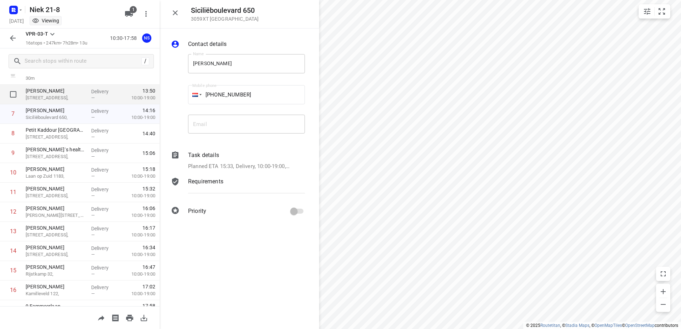
click at [88, 96] on div "Delivery —" at bounding box center [104, 95] width 32 height 20
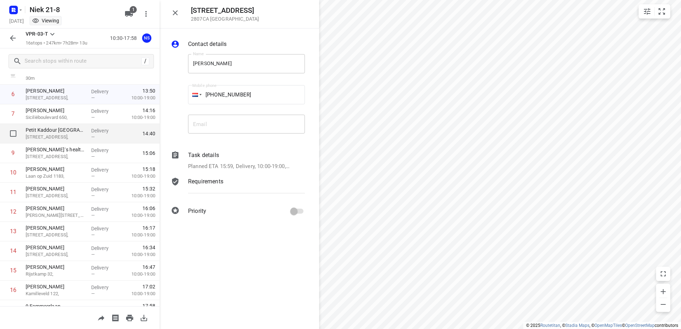
click at [82, 129] on p "Petit Kaddour [GEOGRAPHIC_DATA]" at bounding box center [56, 129] width 60 height 7
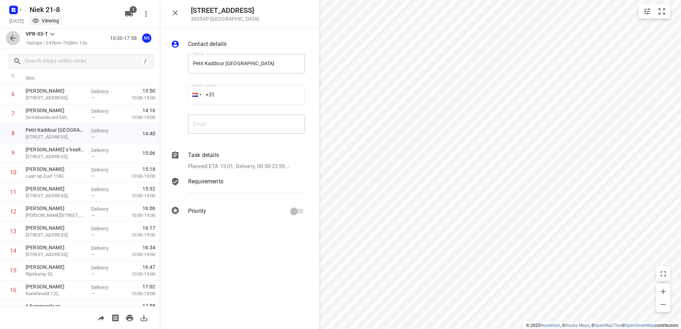
click at [11, 41] on icon "button" at bounding box center [13, 38] width 9 height 9
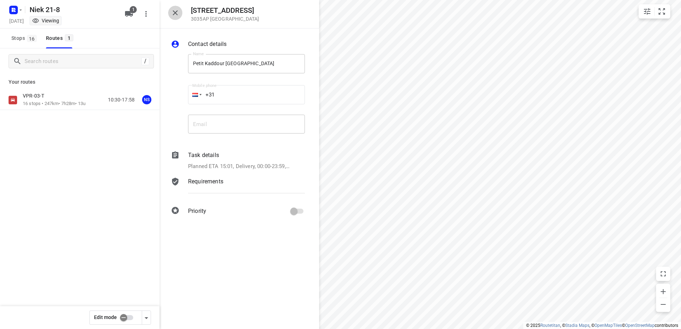
click at [179, 12] on icon "button" at bounding box center [175, 13] width 9 height 9
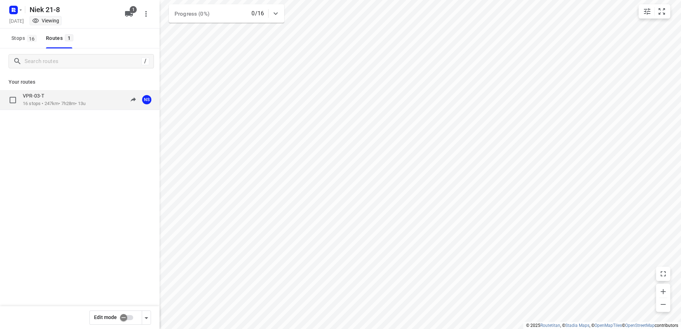
click at [51, 99] on div "VPR-03-T" at bounding box center [54, 97] width 63 height 8
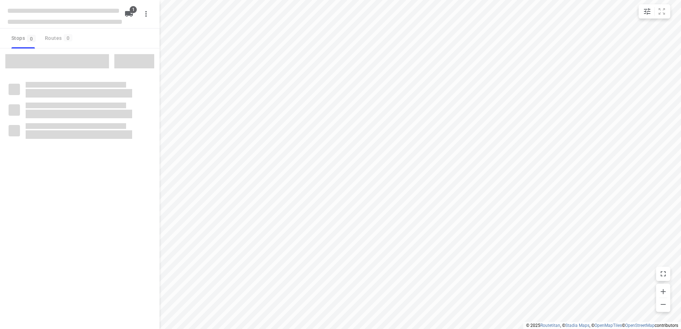
type input "distance"
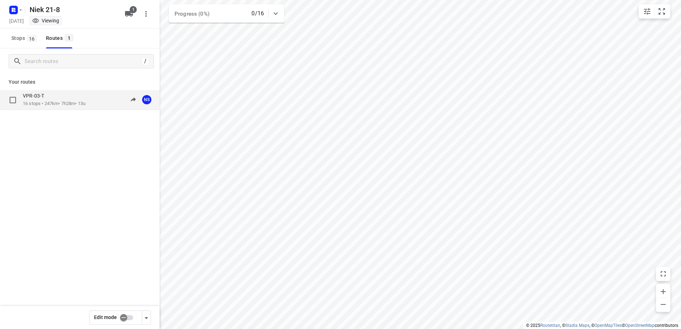
click at [61, 93] on div "VPR-03-T" at bounding box center [54, 97] width 63 height 8
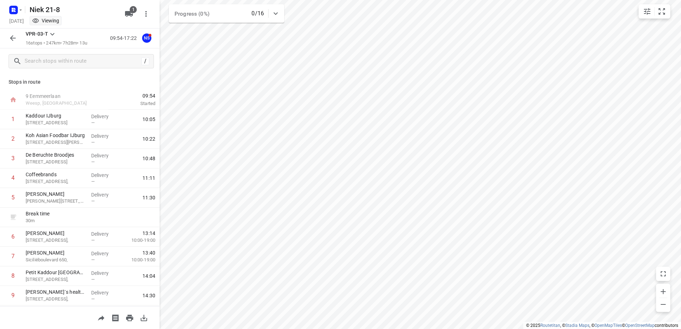
click at [15, 37] on icon "button" at bounding box center [13, 38] width 9 height 9
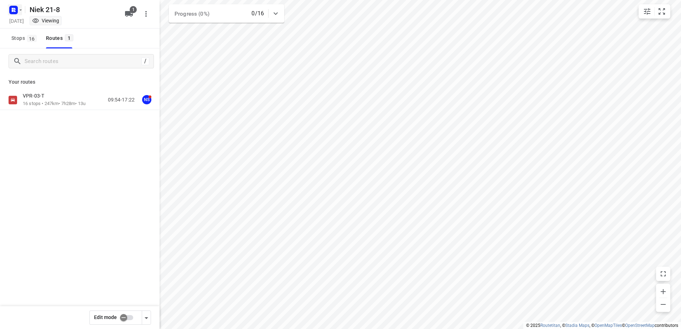
click at [12, 7] on rect "button" at bounding box center [13, 10] width 9 height 9
click at [51, 31] on div "Back to projects" at bounding box center [72, 25] width 128 height 19
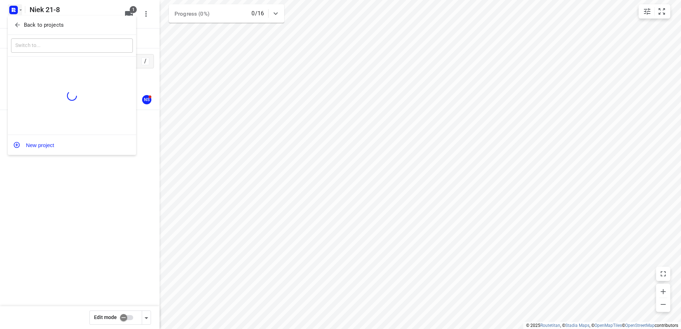
click at [52, 16] on div "Back to projects" at bounding box center [72, 25] width 128 height 19
click at [56, 26] on p "Back to projects" at bounding box center [44, 25] width 40 height 8
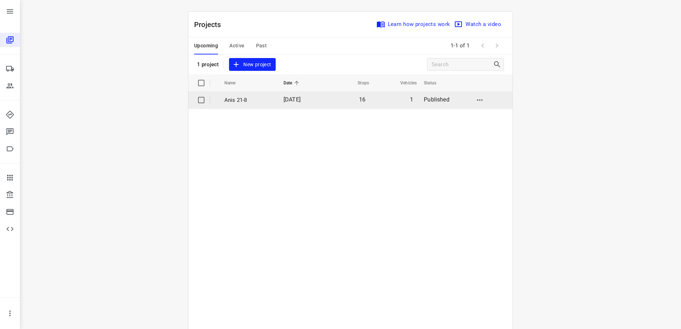
click at [254, 100] on p "Anis 21-8" at bounding box center [248, 100] width 48 height 8
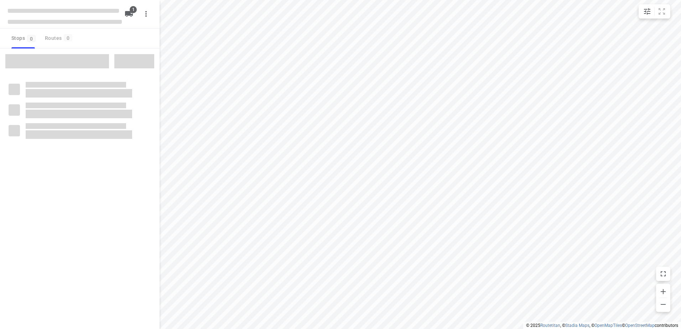
type input "distance"
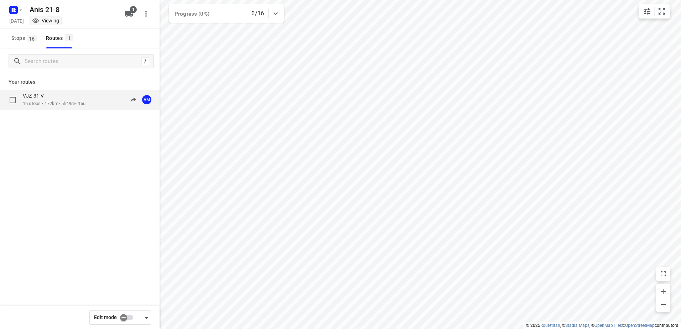
click at [58, 93] on div "VJZ-31-V" at bounding box center [54, 97] width 63 height 8
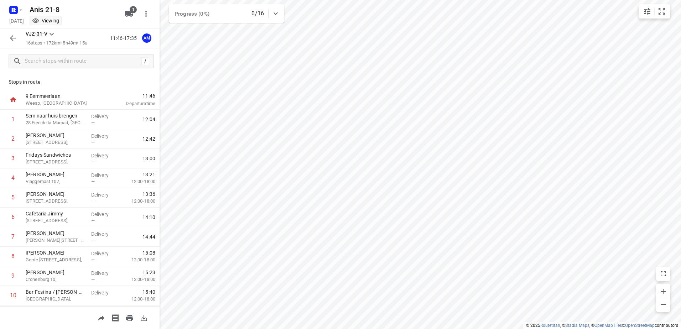
click at [8, 36] on button "button" at bounding box center [13, 38] width 14 height 14
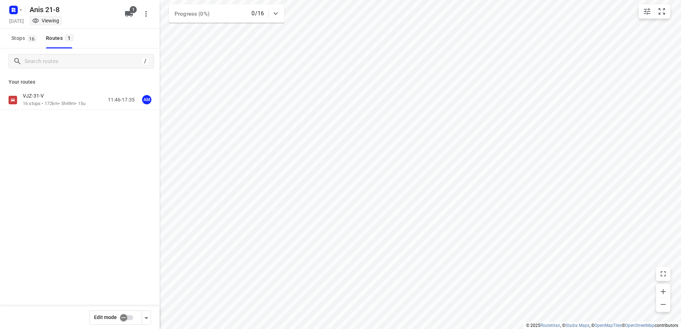
click at [128, 320] on input "checkbox" at bounding box center [123, 318] width 41 height 14
checkbox input "true"
click at [62, 103] on p "16 stops • 172km • 5h49m • 15u" at bounding box center [54, 103] width 63 height 7
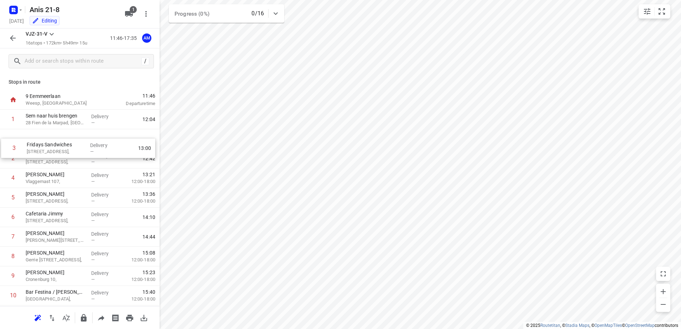
drag, startPoint x: 81, startPoint y: 158, endPoint x: 83, endPoint y: 137, distance: 21.2
click at [83, 137] on div "1 Sem naar huis brengen 28 Fien de la Marpad, Almere Delivery — 12:04 2 Kaddour…" at bounding box center [80, 266] width 160 height 313
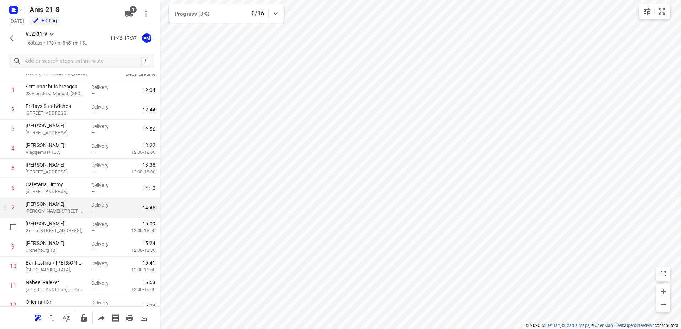
scroll to position [36, 0]
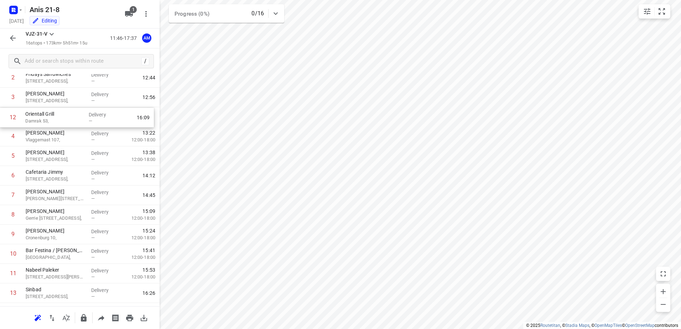
drag, startPoint x: 78, startPoint y: 259, endPoint x: 78, endPoint y: 103, distance: 156.7
click at [78, 103] on div "1 Sem naar huis brengen 28 Fien de la Marpad, Almere Delivery — 12:04 2 Fridays…" at bounding box center [80, 204] width 160 height 313
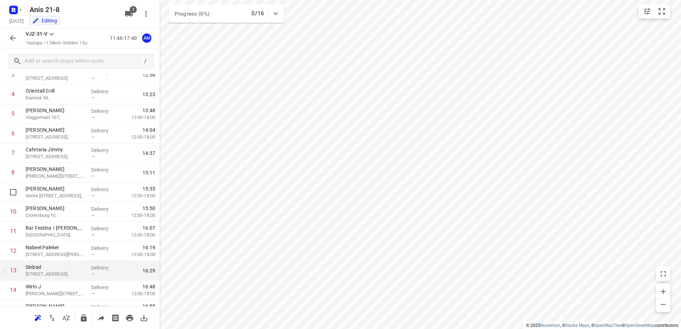
scroll to position [136, 0]
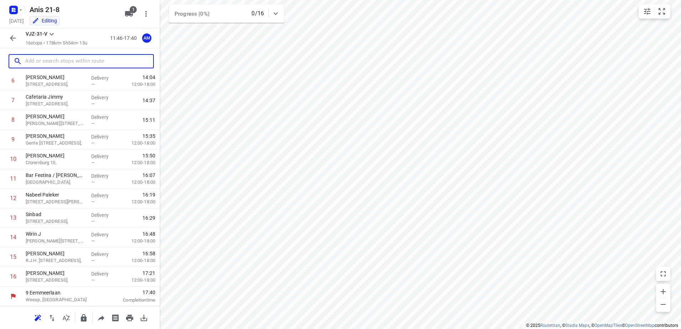
click at [72, 65] on input "text" at bounding box center [89, 61] width 128 height 11
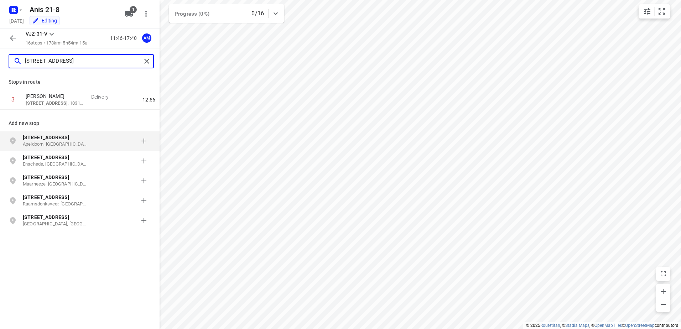
type input "gentiaanstraat 13"
click at [72, 147] on p "Apeldoorn, Nederland" at bounding box center [56, 144] width 66 height 7
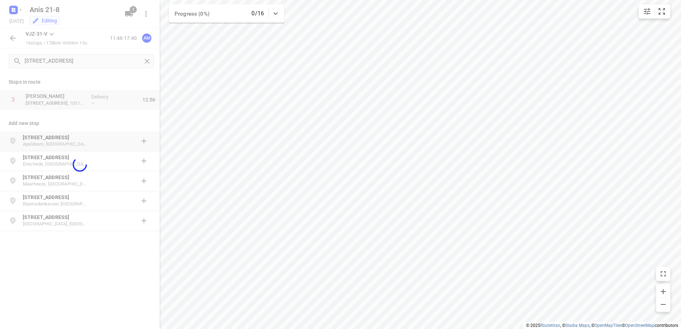
click at [72, 147] on div at bounding box center [80, 164] width 160 height 329
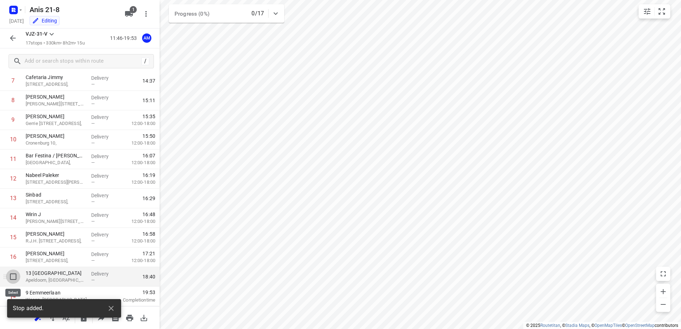
click at [14, 276] on input "checkbox" at bounding box center [13, 277] width 14 height 14
checkbox input "true"
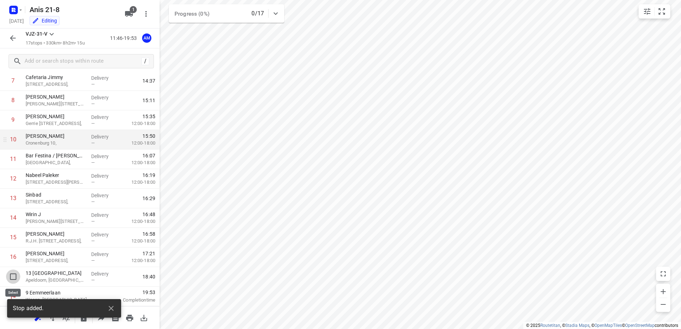
scroll to position [153, 0]
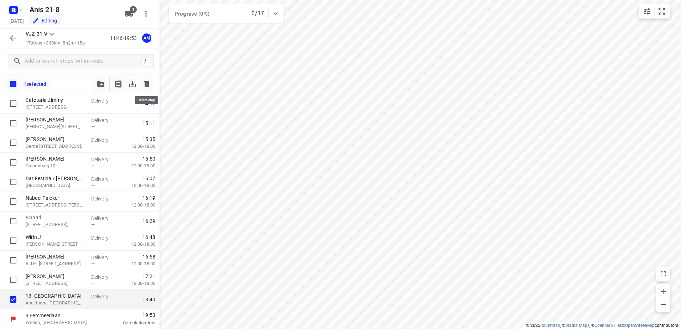
click at [144, 79] on button "button" at bounding box center [147, 84] width 14 height 14
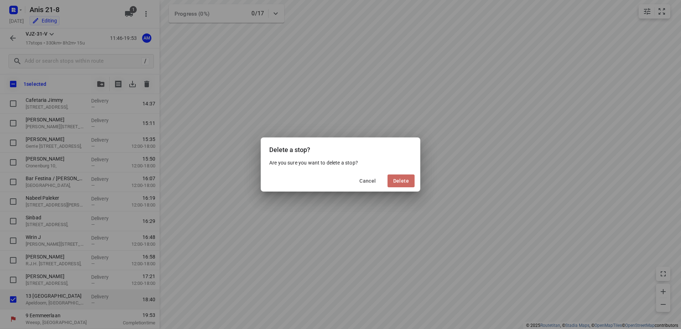
click at [413, 183] on button "Delete" at bounding box center [401, 181] width 27 height 13
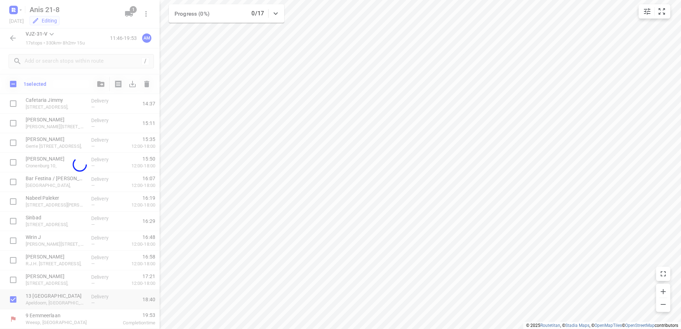
scroll to position [136, 0]
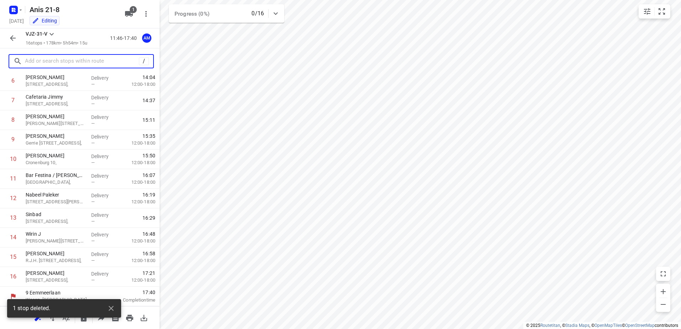
click at [70, 59] on input "text" at bounding box center [82, 61] width 114 height 11
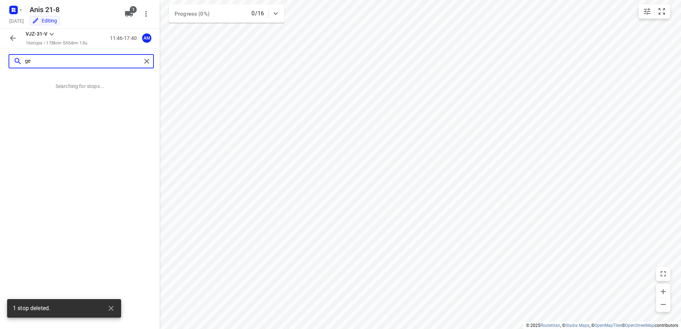
scroll to position [0, 0]
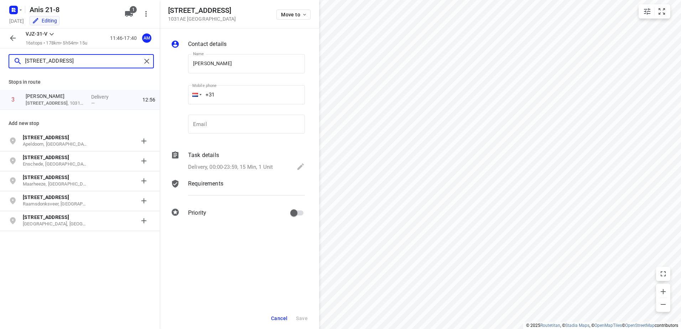
click at [93, 62] on input "gentiaanstraat 13" at bounding box center [83, 61] width 116 height 11
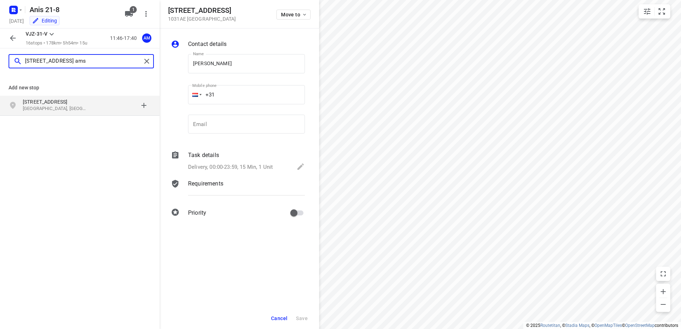
type input "gentiaanstraat 13 ams"
click at [67, 112] on p "Amsterdam, Nederland" at bounding box center [56, 108] width 66 height 7
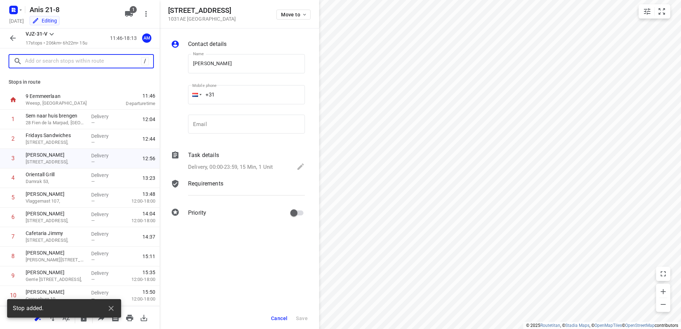
click at [57, 57] on input "text" at bounding box center [83, 61] width 116 height 11
paste input "Pater Pirestraat"
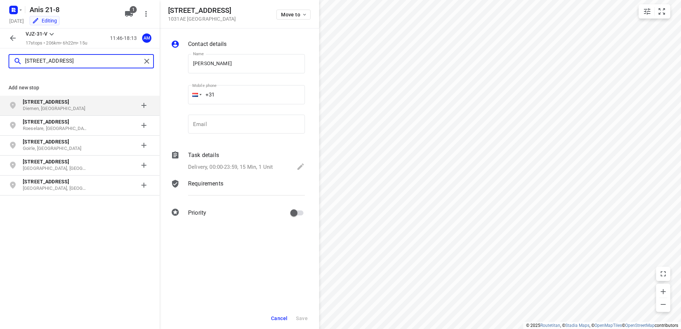
type input "Pater Pirestraat 10"
click at [60, 106] on p "Diemen, Nederland" at bounding box center [56, 108] width 66 height 7
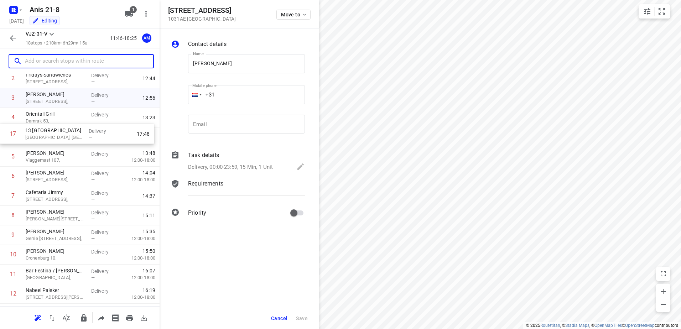
scroll to position [59, 0]
drag, startPoint x: 55, startPoint y: 263, endPoint x: 54, endPoint y: 138, distance: 125.0
click at [54, 138] on div "1 Sem naar huis brengen 28 Fien de la Marpad, Almere Delivery — 12:04 2 Fridays…" at bounding box center [80, 227] width 160 height 353
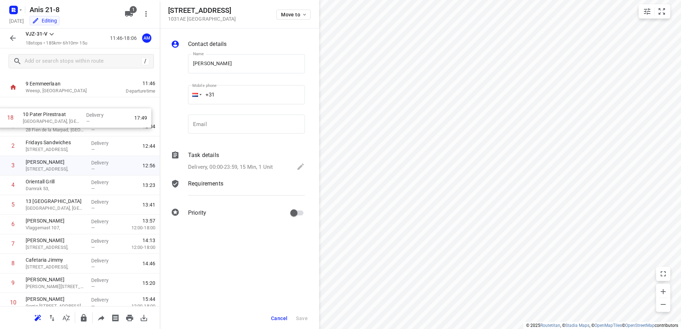
scroll to position [0, 0]
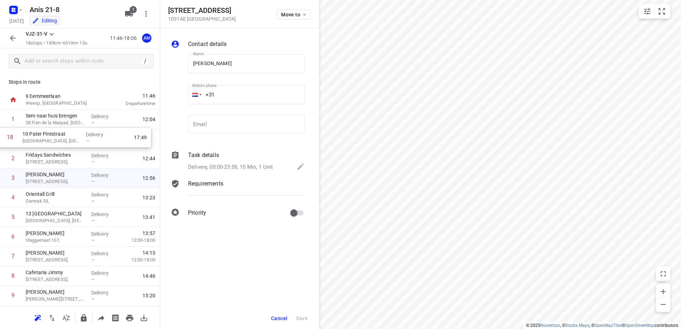
drag, startPoint x: 72, startPoint y: 277, endPoint x: 69, endPoint y: 134, distance: 143.6
click at [69, 134] on div "1 Sem naar huis brengen 28 Fien de la Marpad, Almere Delivery — 12:04 2 Fridays…" at bounding box center [80, 286] width 160 height 353
click at [65, 139] on p "Diemen, Netherlands" at bounding box center [56, 142] width 60 height 7
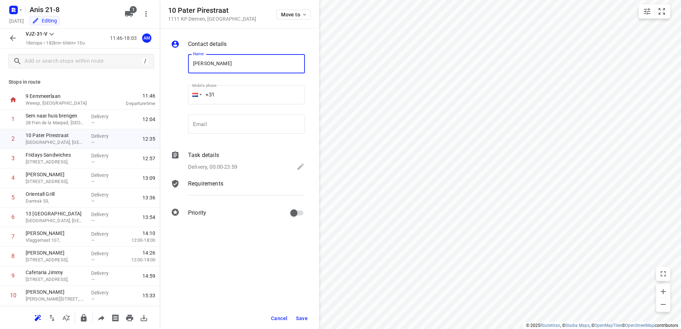
type input "Ofelia Rendon"
click at [260, 93] on input "+31" at bounding box center [246, 94] width 117 height 19
click at [304, 318] on span "Save" at bounding box center [302, 319] width 12 height 6
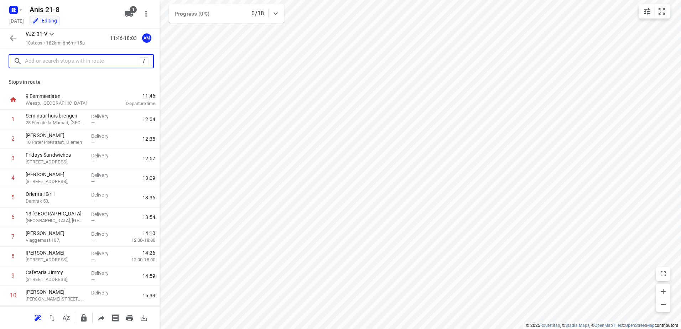
click at [69, 58] on input "text" at bounding box center [82, 61] width 114 height 11
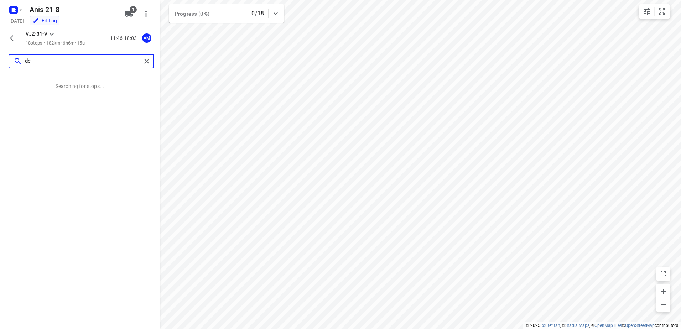
type input "d"
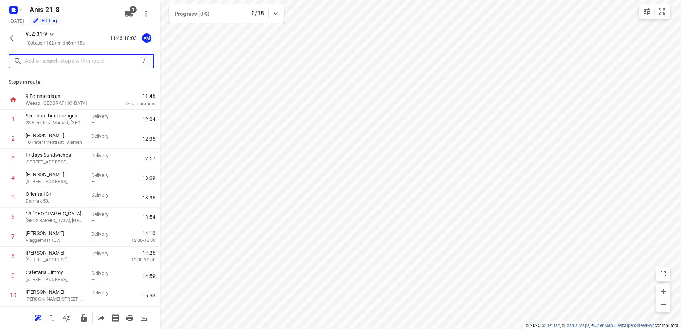
click at [98, 59] on input "text" at bounding box center [82, 61] width 114 height 11
paste input "Pretoriusstraat"
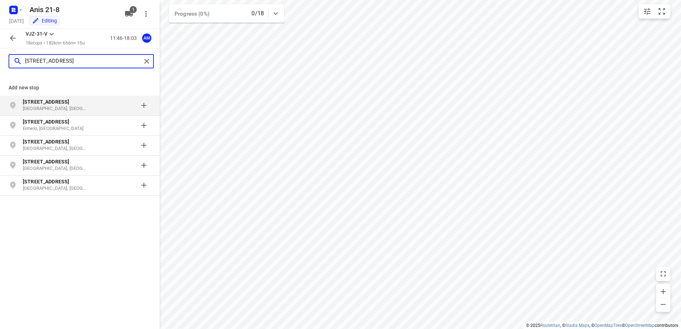
type input "Pretoriusstraat 36"
click at [80, 107] on p "Amsterdam, Nederland" at bounding box center [56, 108] width 66 height 7
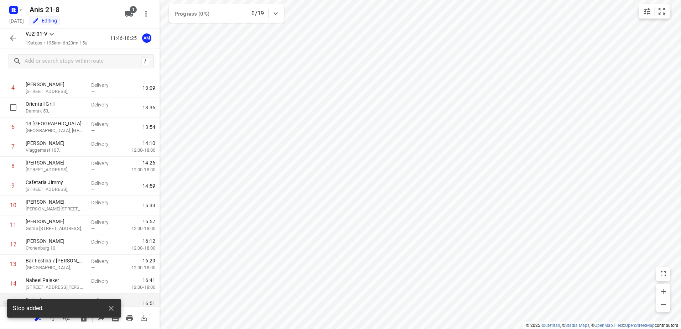
scroll to position [195, 0]
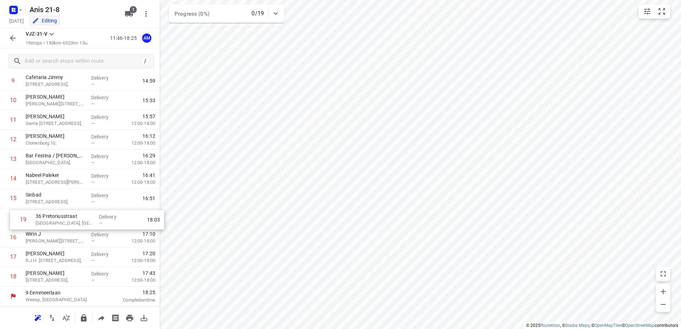
drag, startPoint x: 66, startPoint y: 284, endPoint x: 77, endPoint y: 221, distance: 64.0
click at [77, 221] on div "1 Sem naar huis brengen 28 Fien de la Marpad, Almere Delivery — 12:04 2 Ofelia …" at bounding box center [80, 101] width 160 height 372
click at [77, 221] on p "Amsterdam, Netherlands" at bounding box center [56, 221] width 60 height 7
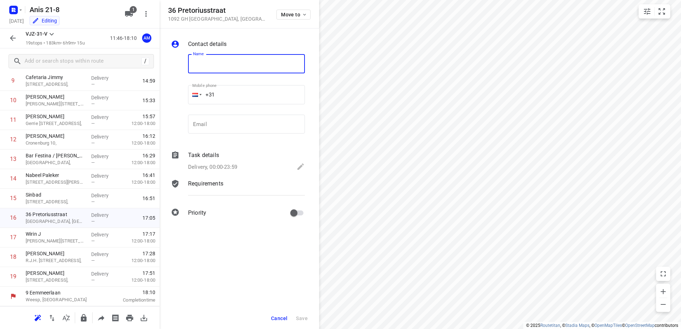
paste input "De Beruchte Broodjes"
type input "De Beruchte Broodjes"
click at [304, 317] on span "Save" at bounding box center [302, 319] width 12 height 6
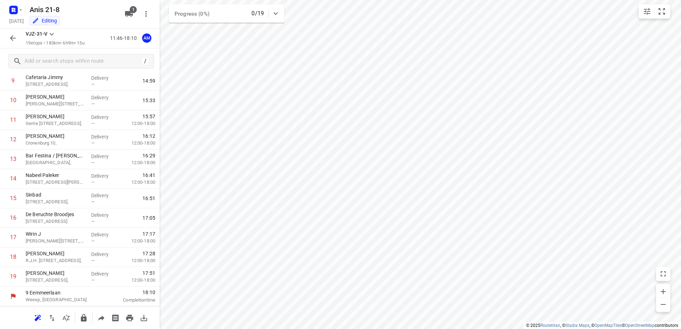
click at [16, 34] on icon "button" at bounding box center [13, 38] width 9 height 9
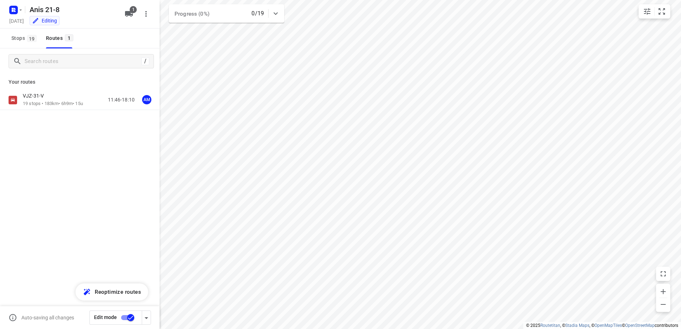
click at [127, 318] on input "checkbox" at bounding box center [130, 318] width 41 height 14
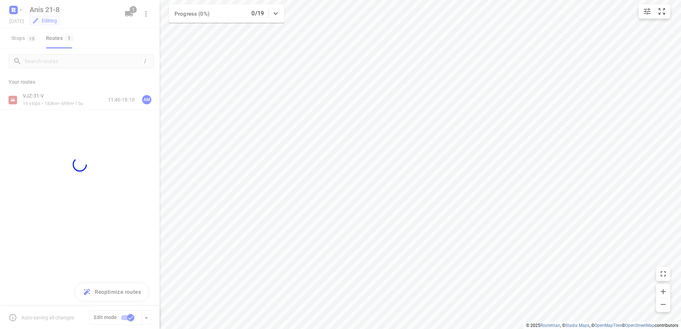
checkbox input "false"
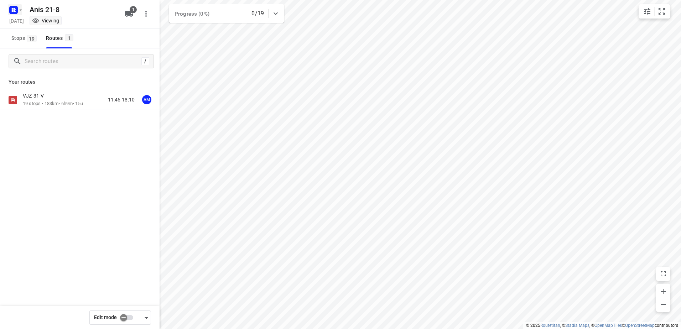
click at [11, 11] on rect "button" at bounding box center [13, 10] width 9 height 9
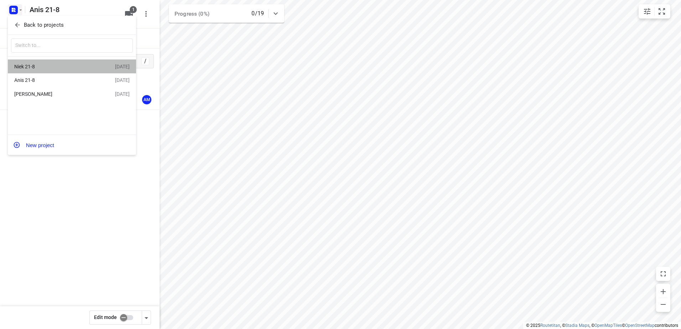
click at [51, 67] on div "Niek 21-8" at bounding box center [55, 67] width 82 height 6
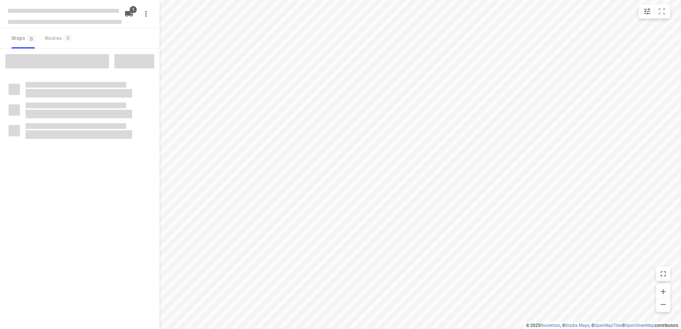
type input "distance"
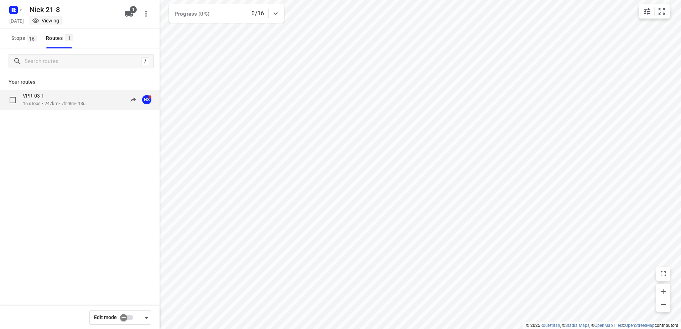
click at [55, 101] on p "16 stops • 247km • 7h28m • 13u" at bounding box center [54, 103] width 63 height 7
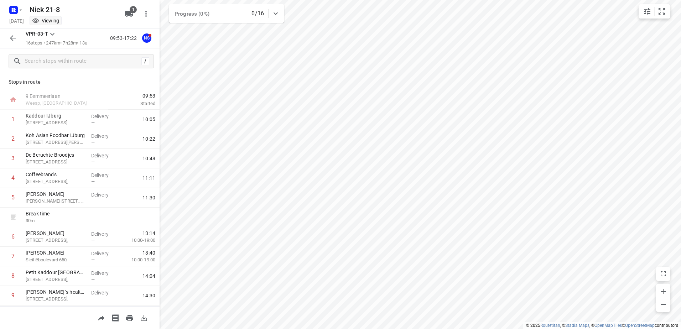
click at [16, 37] on icon "button" at bounding box center [13, 38] width 9 height 9
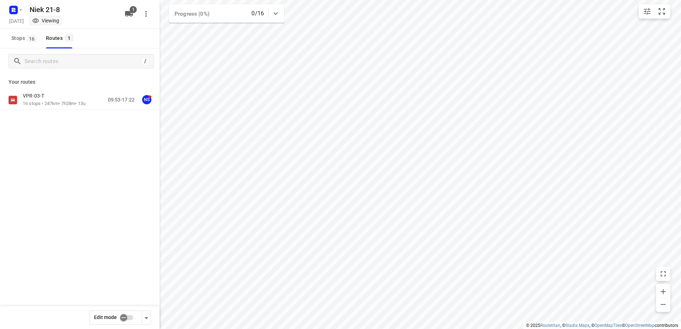
click at [130, 315] on input "checkbox" at bounding box center [123, 318] width 41 height 14
checkbox input "true"
click at [54, 99] on div "VPR-03-T" at bounding box center [54, 97] width 63 height 8
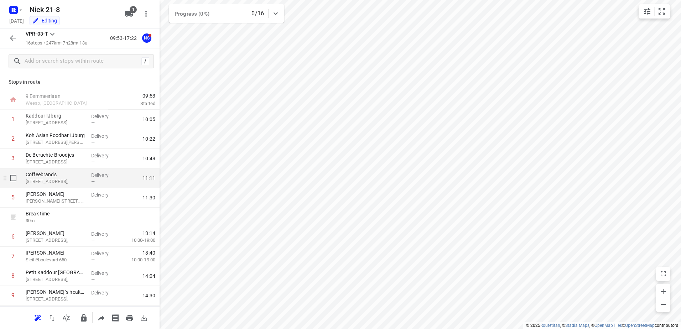
click at [17, 180] on input "checkbox" at bounding box center [13, 178] width 14 height 14
checkbox input "true"
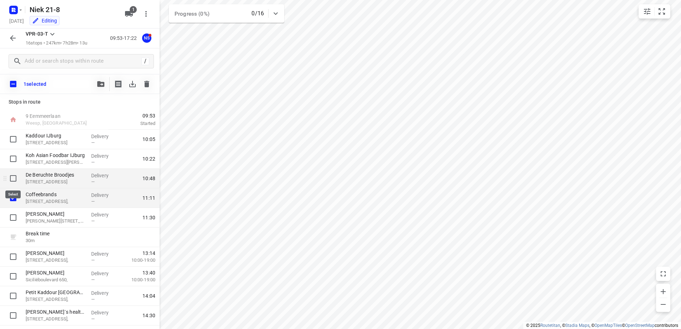
click at [15, 177] on input "checkbox" at bounding box center [13, 178] width 14 height 14
checkbox input "true"
click at [14, 197] on input "checkbox" at bounding box center [13, 198] width 14 height 14
checkbox input "false"
click at [147, 82] on icon "button" at bounding box center [146, 84] width 5 height 6
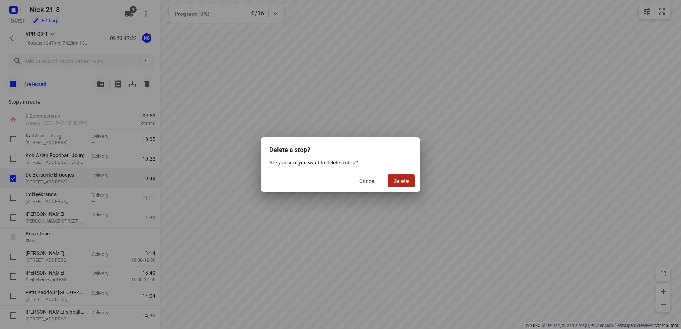
click at [400, 186] on button "Delete" at bounding box center [401, 181] width 27 height 13
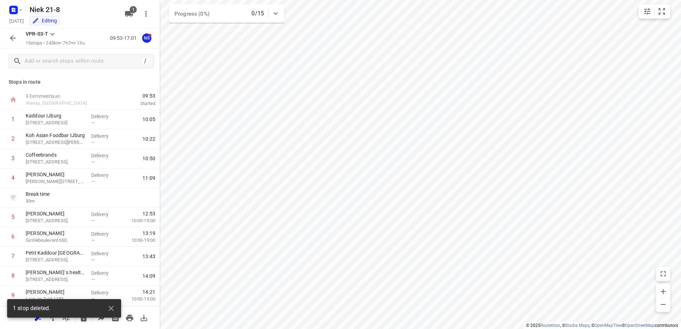
click at [12, 37] on icon "button" at bounding box center [13, 38] width 6 height 6
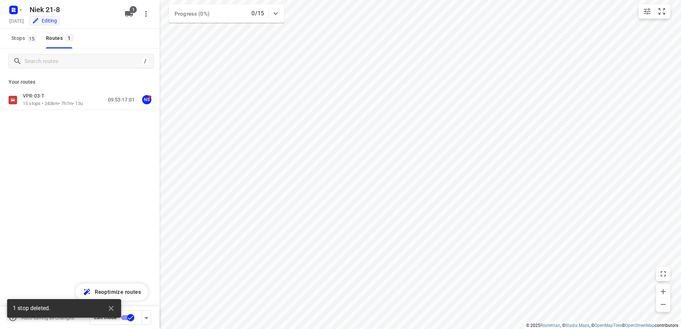
click at [126, 315] on input "checkbox" at bounding box center [130, 318] width 41 height 14
checkbox input "false"
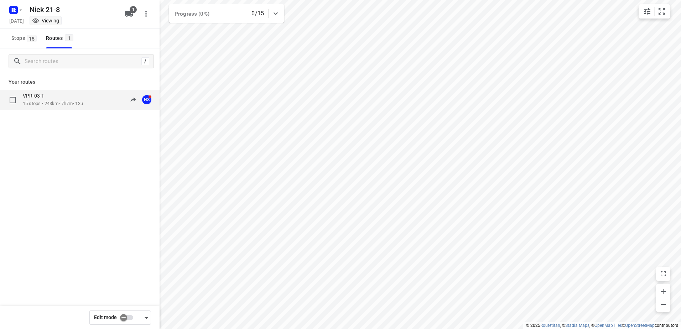
click at [64, 100] on div "VPR-03-T" at bounding box center [53, 97] width 60 height 8
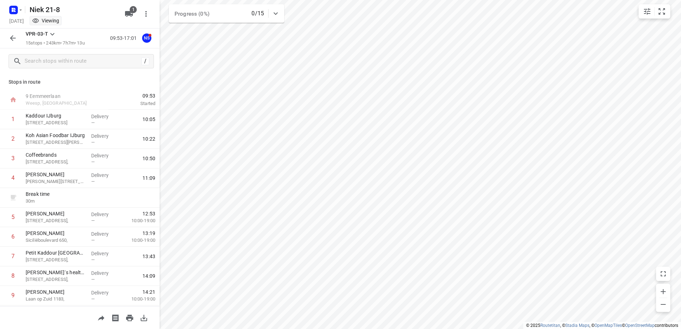
click at [11, 36] on icon "button" at bounding box center [13, 38] width 9 height 9
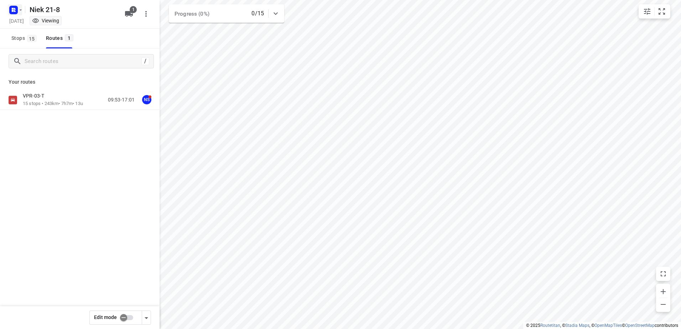
click at [13, 10] on icon "button" at bounding box center [13, 11] width 2 height 2
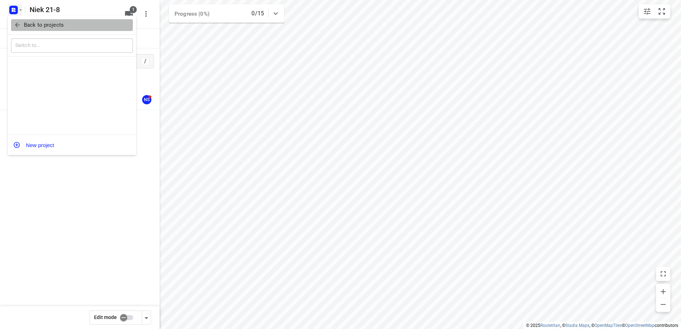
click at [23, 20] on button "Back to projects" at bounding box center [72, 25] width 122 height 12
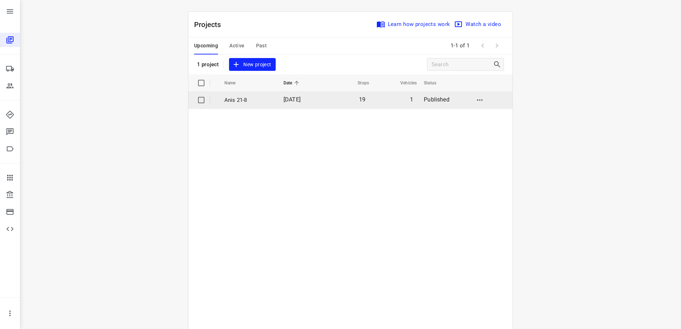
click at [242, 100] on p "Anis 21-8" at bounding box center [248, 100] width 48 height 8
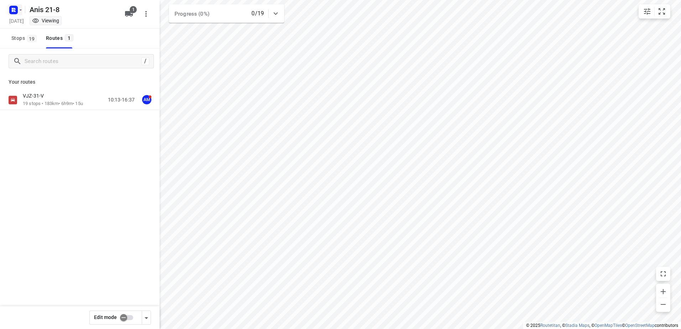
click at [10, 11] on rect "button" at bounding box center [13, 10] width 9 height 9
click at [68, 66] on div "Niek 21-8" at bounding box center [55, 67] width 82 height 6
click at [76, 92] on div "VPR-03-T 15 stops • 243km • 7h7m • 13u 09:53-17:01 NS" at bounding box center [80, 100] width 160 height 20
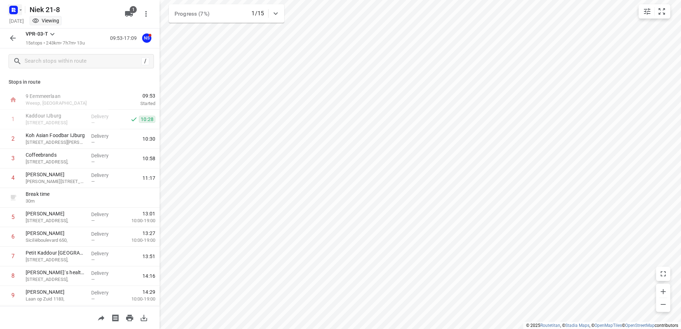
click at [21, 9] on icon "button" at bounding box center [21, 10] width 6 height 6
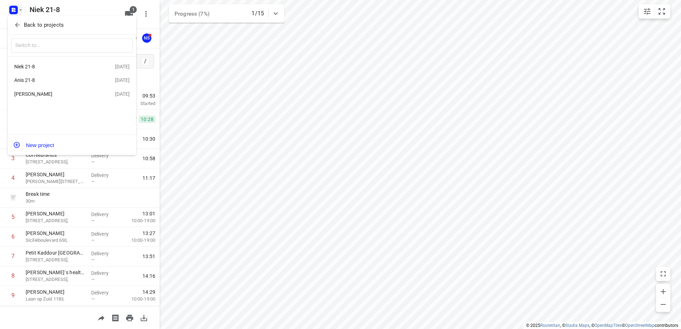
click at [71, 77] on div "Anis 21-8" at bounding box center [64, 80] width 101 height 9
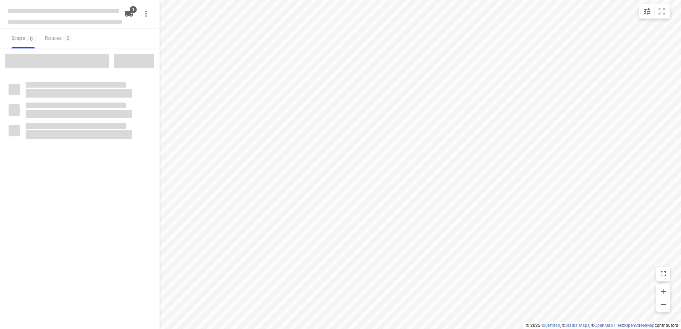
type input "distance"
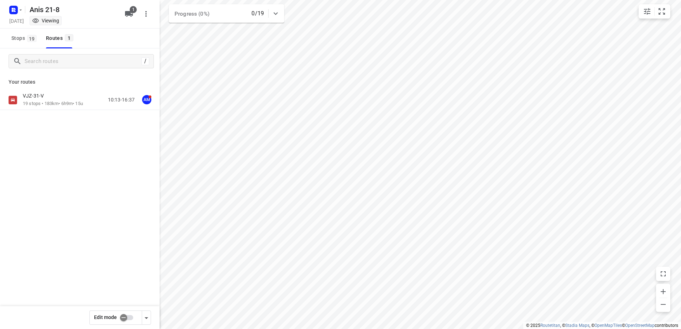
click at [72, 98] on div "VJZ-31-V" at bounding box center [53, 97] width 60 height 8
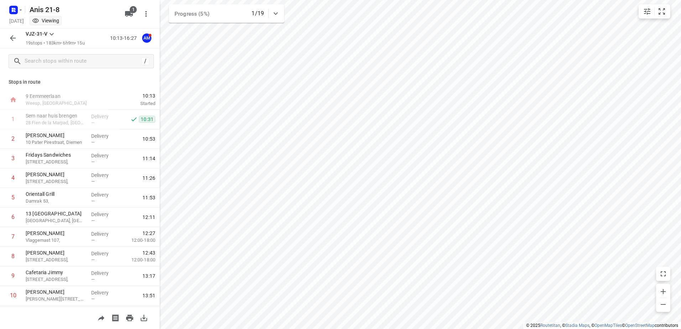
click at [14, 35] on icon "button" at bounding box center [13, 38] width 9 height 9
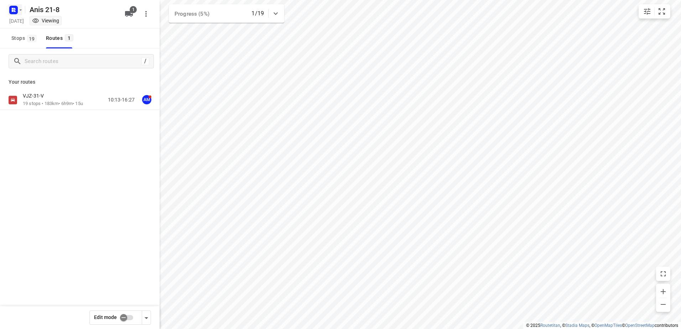
click at [13, 11] on icon "button" at bounding box center [13, 11] width 2 height 2
click at [48, 33] on div "Back to projects" at bounding box center [72, 25] width 128 height 19
click at [58, 26] on p "Back to projects" at bounding box center [44, 25] width 40 height 8
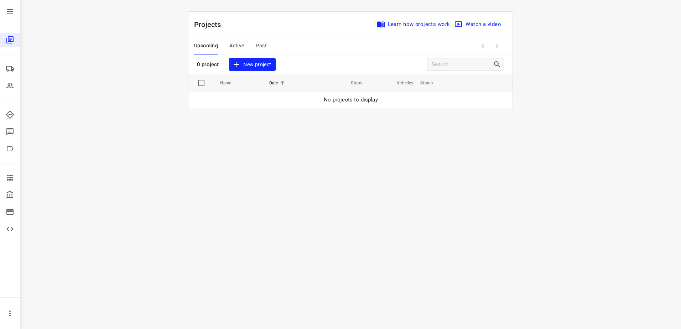
click at [233, 40] on button "Active" at bounding box center [236, 45] width 15 height 17
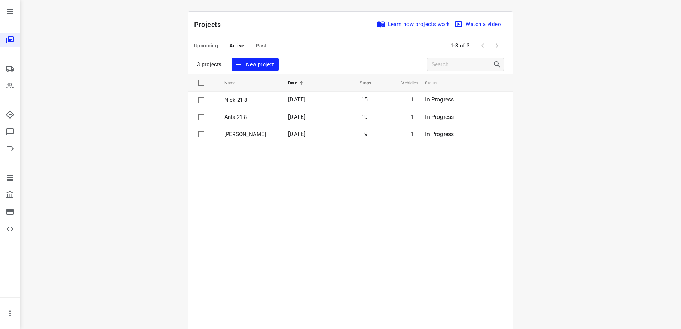
click at [294, 178] on table "Name Date Stops Vehicles Status Niek 21-8 21 Aug 2025 15 1 In Progress Anis 21-…" at bounding box center [350, 219] width 324 height 291
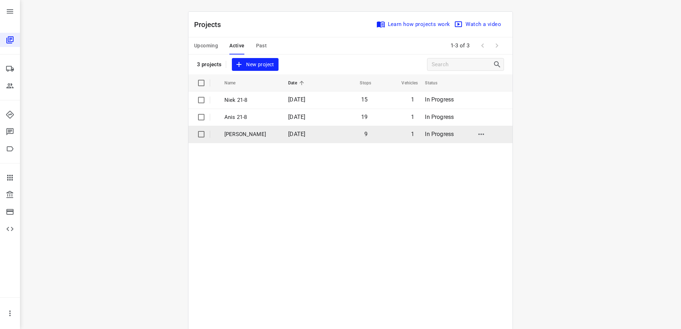
click at [256, 134] on p "[PERSON_NAME]" at bounding box center [250, 134] width 53 height 8
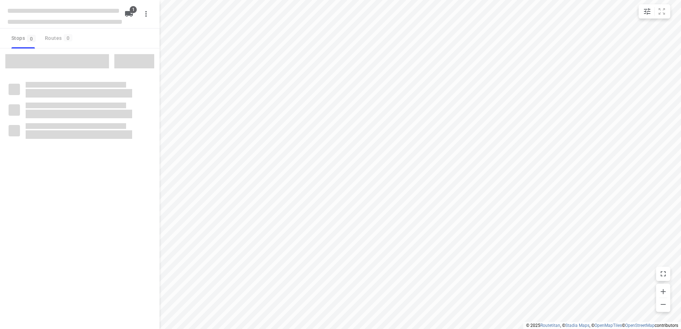
type input "distance"
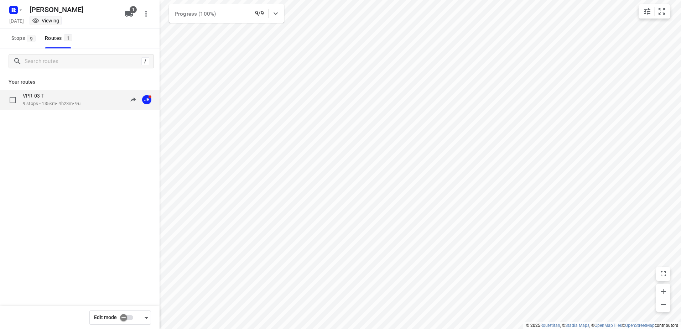
click at [47, 95] on p "VPR-03-T" at bounding box center [36, 96] width 26 height 6
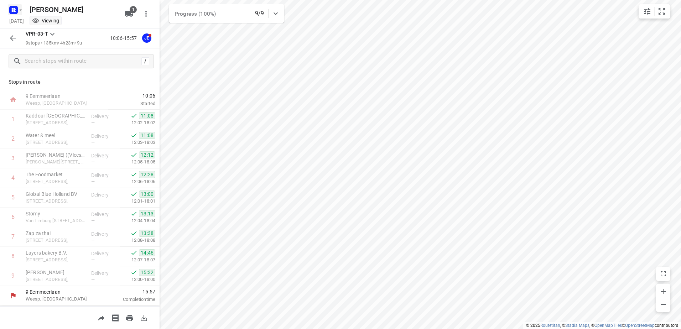
click at [20, 6] on button "button" at bounding box center [15, 9] width 14 height 11
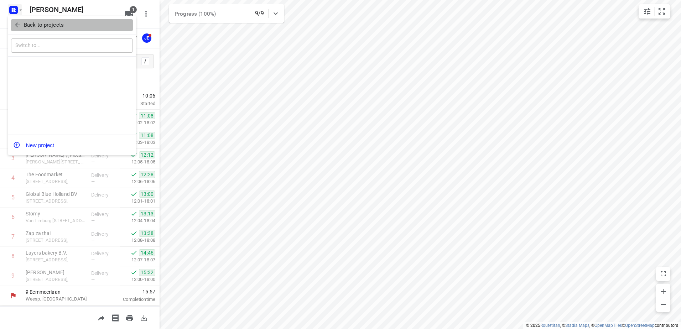
click at [31, 26] on p "Back to projects" at bounding box center [44, 25] width 40 height 8
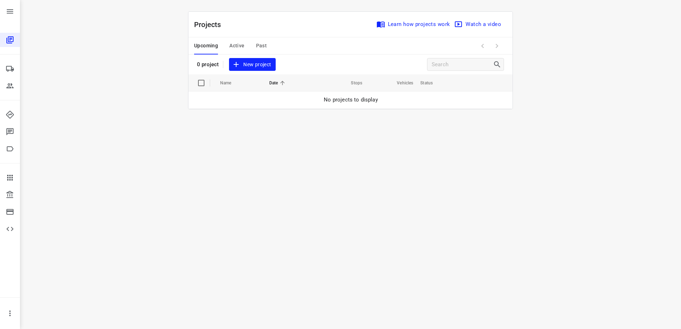
click at [242, 47] on span "Active" at bounding box center [236, 45] width 15 height 9
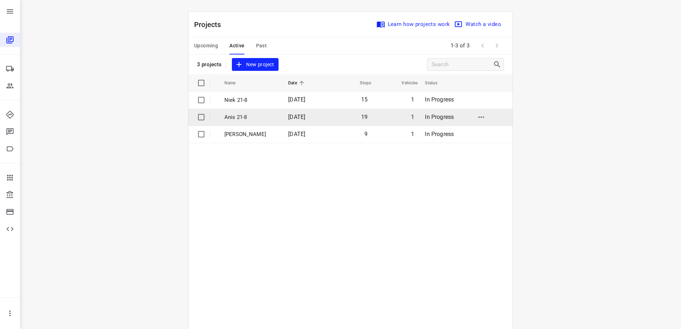
click at [282, 116] on td "[DATE]" at bounding box center [304, 117] width 45 height 17
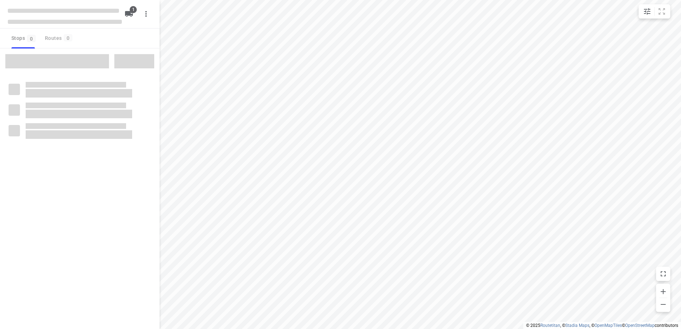
type input "distance"
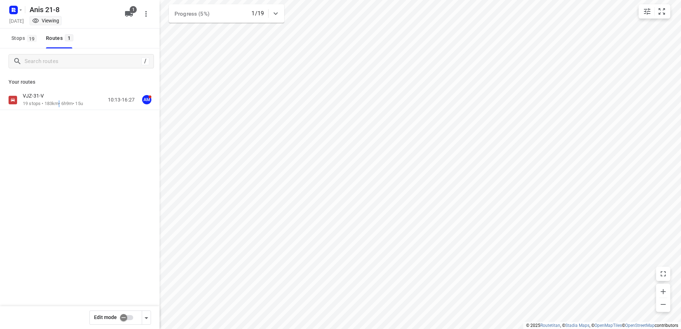
click at [58, 105] on p "19 stops • 183km • 6h9m • 15u" at bounding box center [53, 103] width 60 height 7
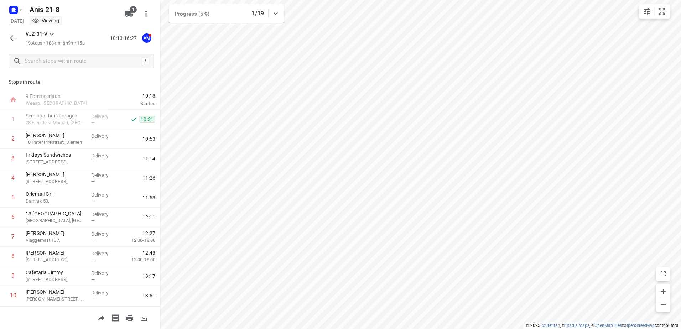
click at [16, 38] on icon "button" at bounding box center [13, 38] width 9 height 9
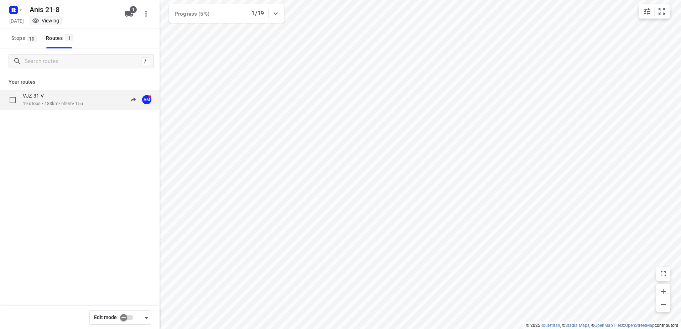
click at [61, 92] on div "VJZ-31-V 19 stops • 183km • 6h9m • 15u 10:13-16:27 AM" at bounding box center [80, 100] width 160 height 20
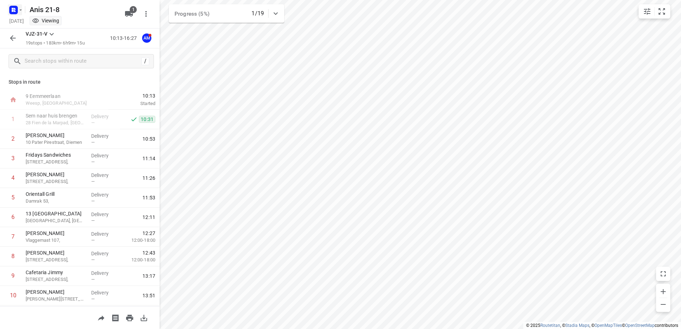
click at [15, 6] on rect "button" at bounding box center [13, 10] width 9 height 9
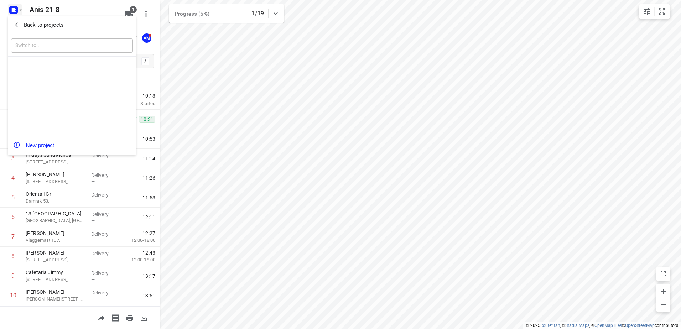
click at [39, 32] on div "Back to projects" at bounding box center [72, 25] width 128 height 19
click at [42, 25] on p "Back to projects" at bounding box center [44, 25] width 40 height 8
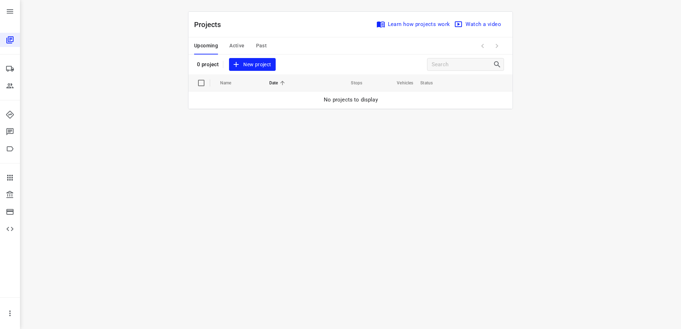
click at [237, 49] on span "Active" at bounding box center [236, 45] width 15 height 9
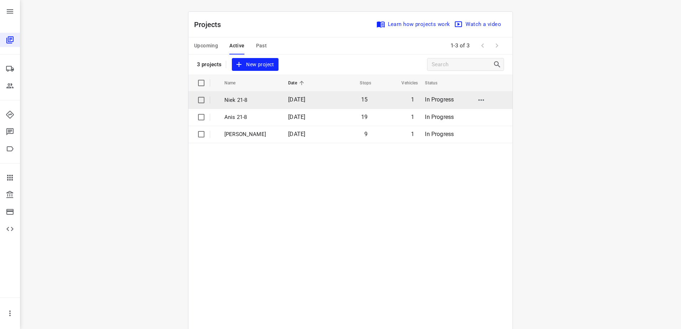
click at [260, 98] on p "Niek 21-8" at bounding box center [250, 100] width 53 height 8
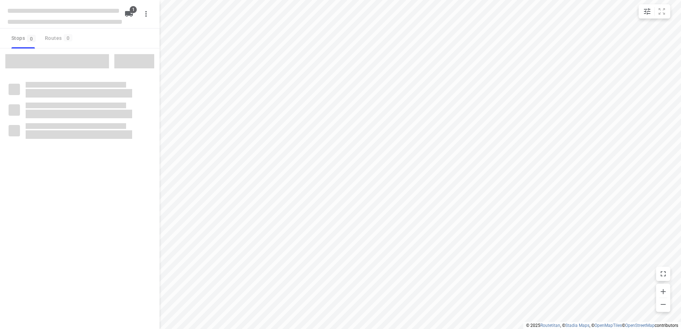
type input "distance"
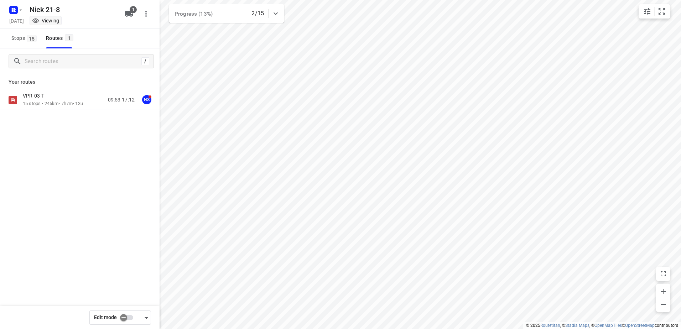
click at [45, 97] on p "VPR-03-T" at bounding box center [36, 96] width 26 height 6
